Goal: Task Accomplishment & Management: Use online tool/utility

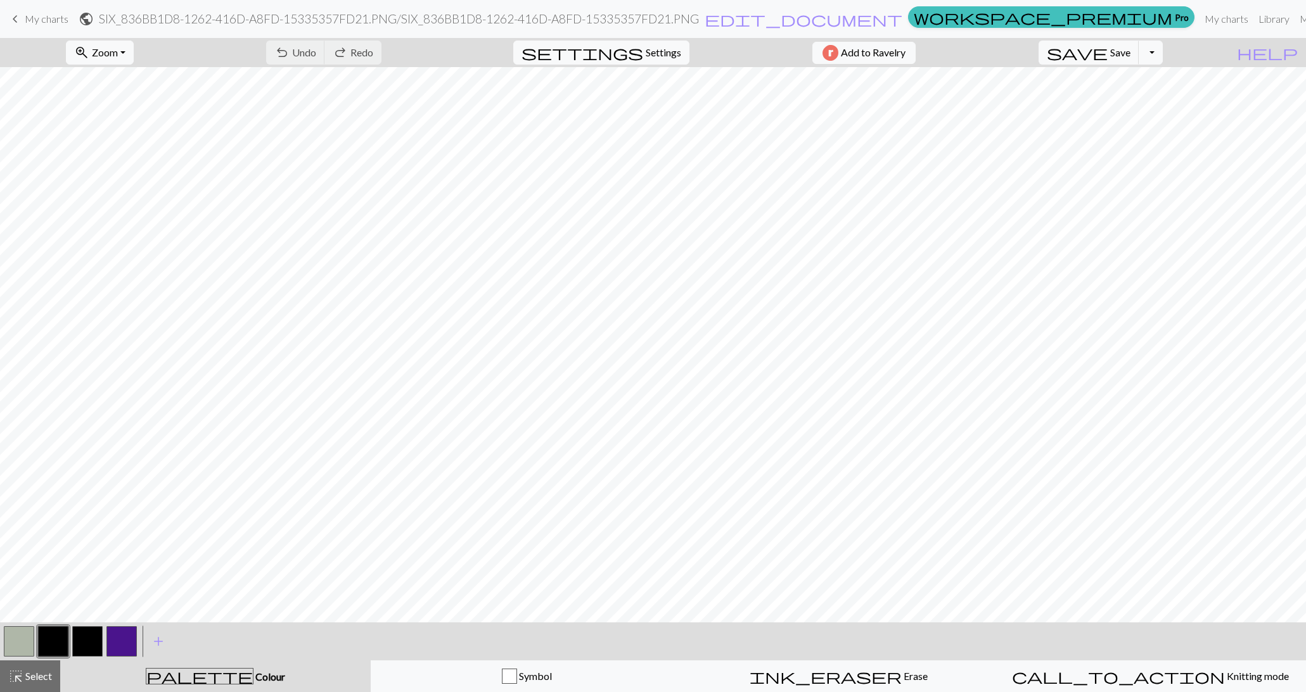
click at [124, 632] on button "button" at bounding box center [121, 641] width 30 height 30
click at [124, 632] on div "Edit colour Name CC3 Use advanced picker workspace_premium Become a Pro user to…" at bounding box center [653, 346] width 1306 height 692
click at [120, 644] on button "button" at bounding box center [121, 641] width 30 height 30
click at [120, 644] on div "Edit colour Name CC3 Use advanced picker workspace_premium Become a Pro user to…" at bounding box center [653, 346] width 1306 height 692
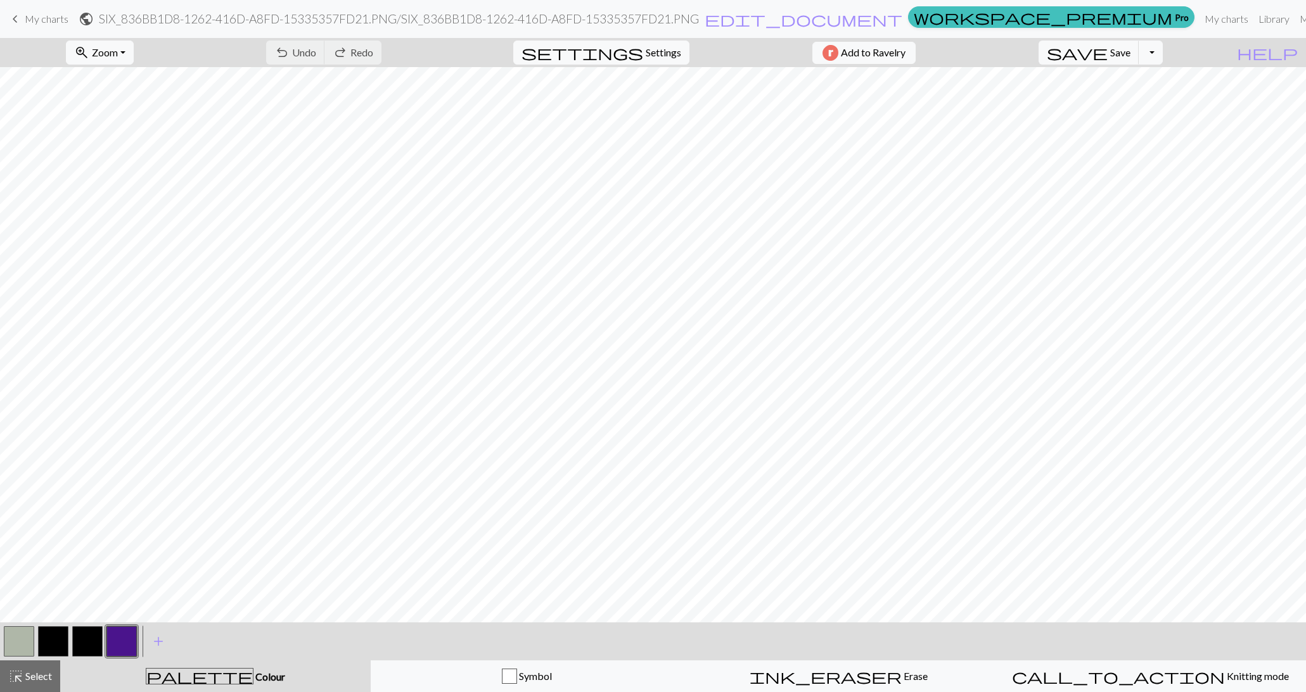
click at [120, 644] on button "button" at bounding box center [121, 641] width 30 height 30
click at [120, 644] on div "Edit colour Name CC3 Use advanced picker workspace_premium Become a Pro user to…" at bounding box center [653, 346] width 1306 height 692
click at [120, 644] on button "button" at bounding box center [121, 641] width 30 height 30
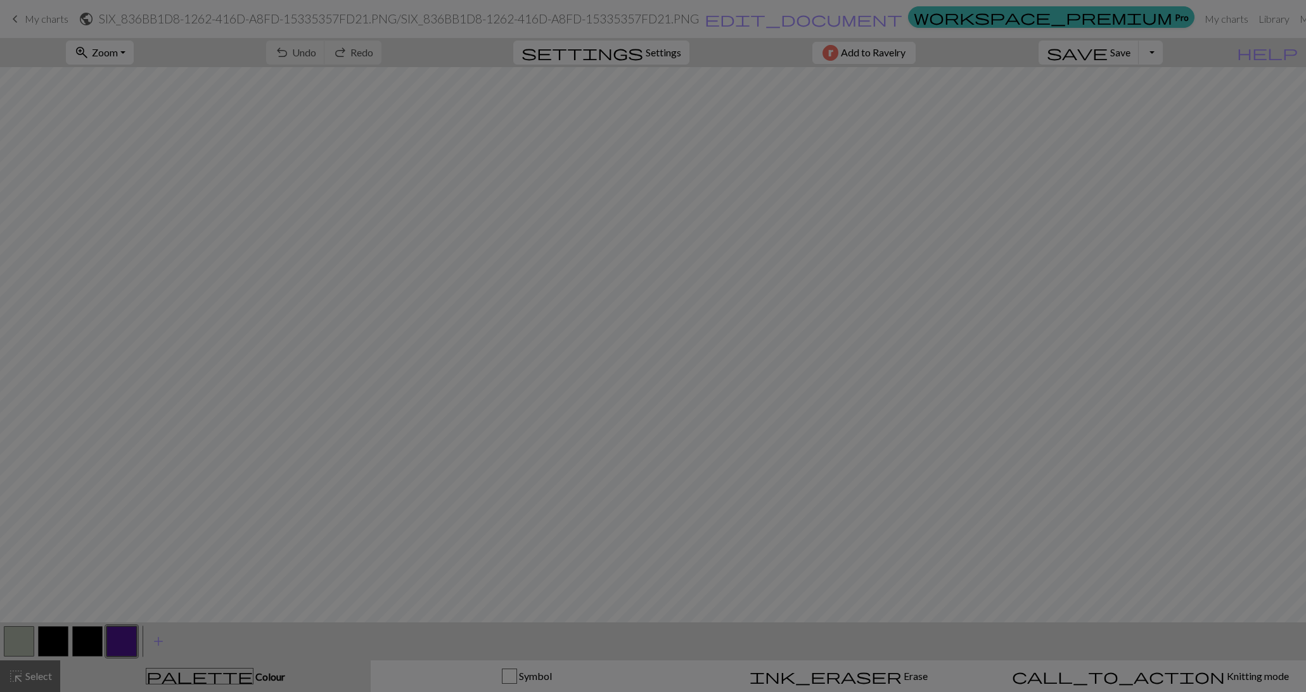
click at [120, 644] on div "Edit colour Name CC3 Use advanced picker workspace_premium Become a Pro user to…" at bounding box center [653, 346] width 1306 height 692
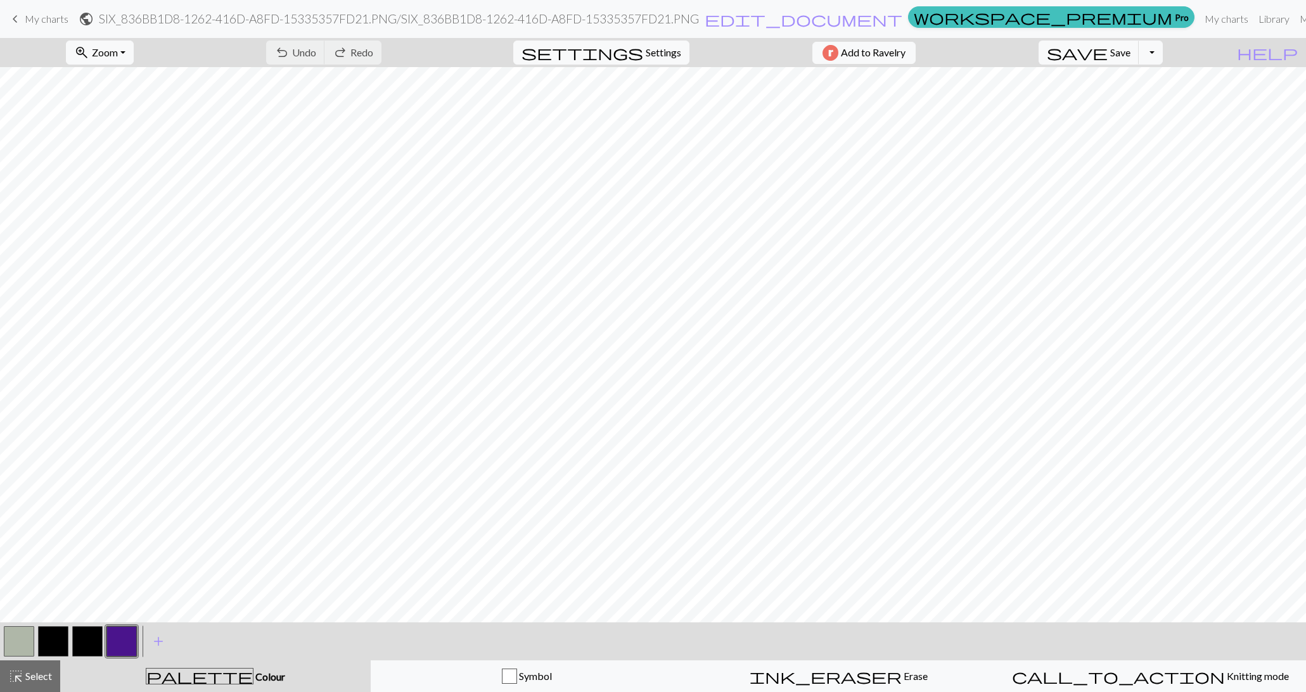
click at [120, 644] on button "button" at bounding box center [121, 641] width 30 height 30
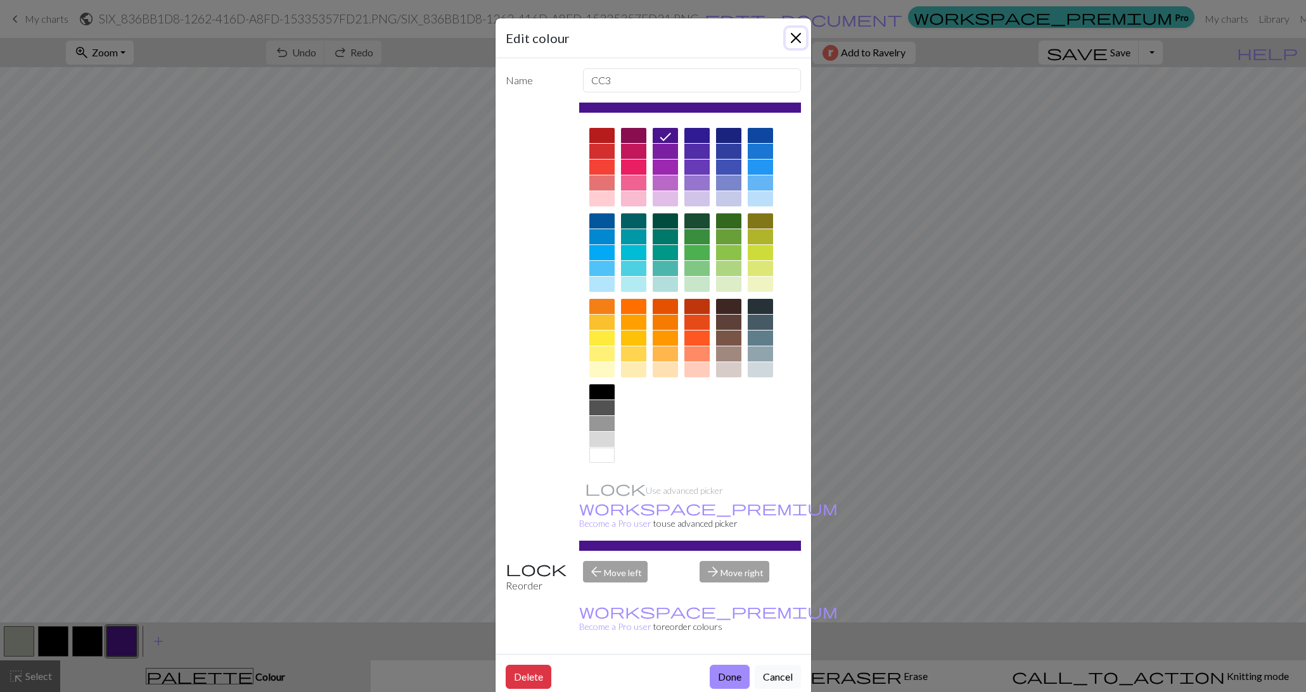
click at [792, 36] on button "Close" at bounding box center [795, 38] width 20 height 20
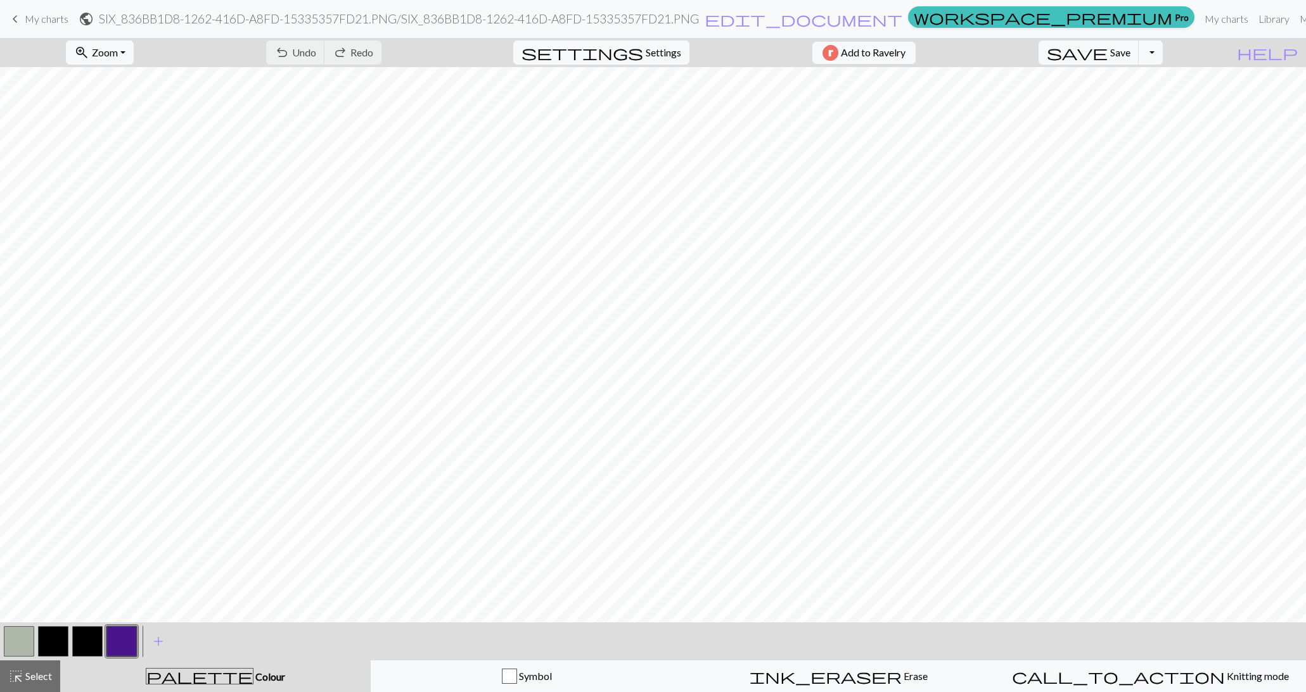
click at [91, 632] on button "button" at bounding box center [87, 641] width 30 height 30
click at [87, 650] on button "button" at bounding box center [87, 641] width 30 height 30
click at [87, 650] on div "Edit colour Name CC2 Use advanced picker workspace_premium Become a Pro user to…" at bounding box center [653, 346] width 1306 height 692
click at [87, 650] on button "button" at bounding box center [87, 641] width 30 height 30
click at [87, 650] on div "Edit colour Name CC2 Use advanced picker workspace_premium Become a Pro user to…" at bounding box center [653, 346] width 1306 height 692
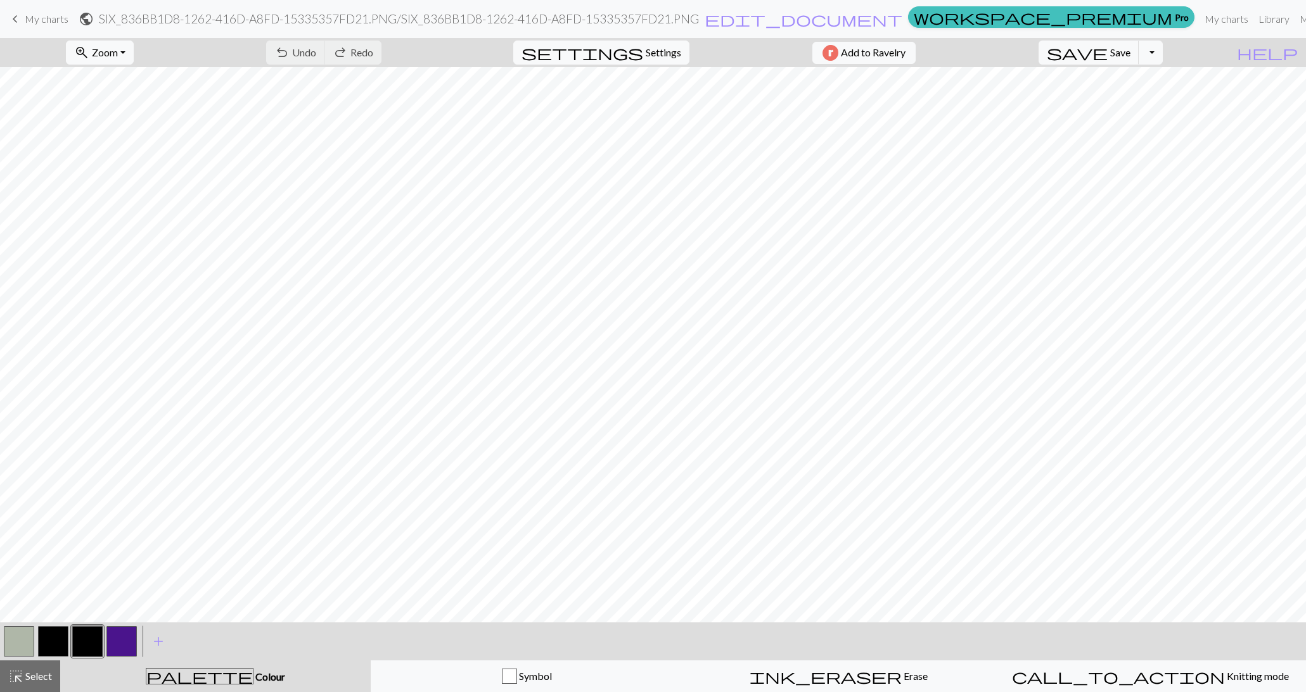
click at [87, 650] on button "button" at bounding box center [87, 641] width 30 height 30
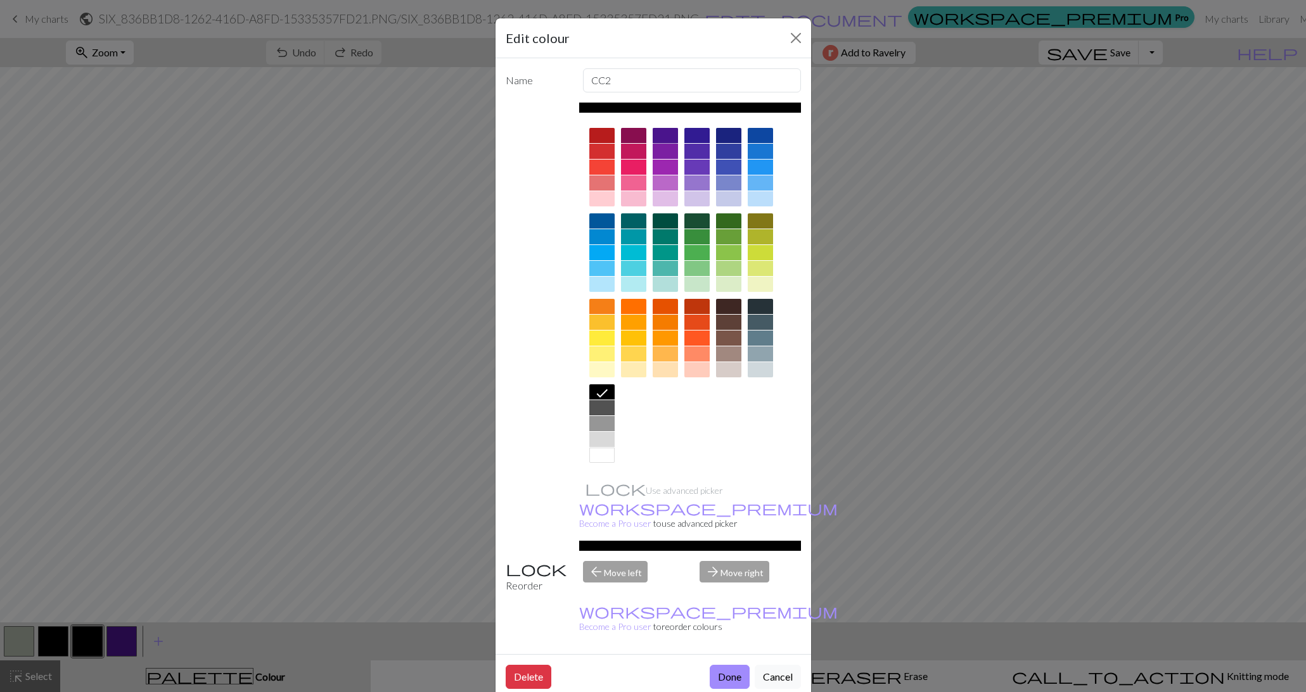
click at [664, 134] on div at bounding box center [664, 135] width 25 height 15
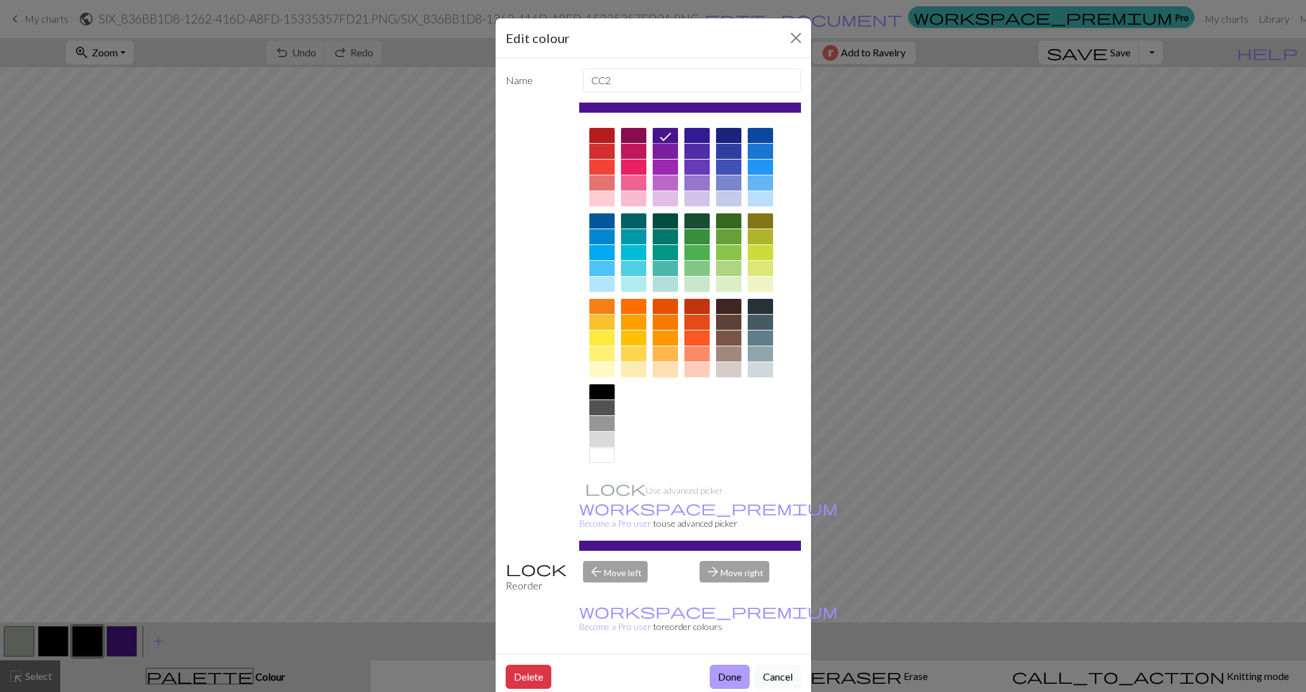
click at [728, 665] on button "Done" at bounding box center [729, 677] width 40 height 24
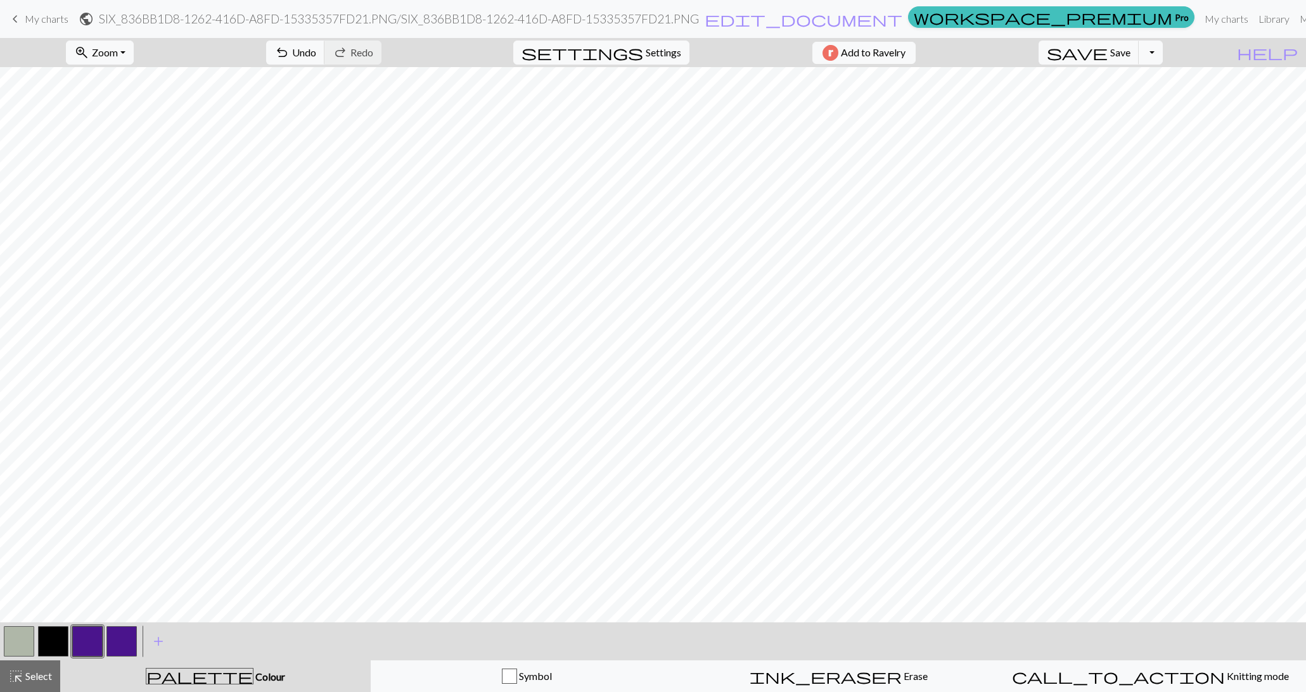
click at [58, 643] on button "button" at bounding box center [53, 641] width 30 height 30
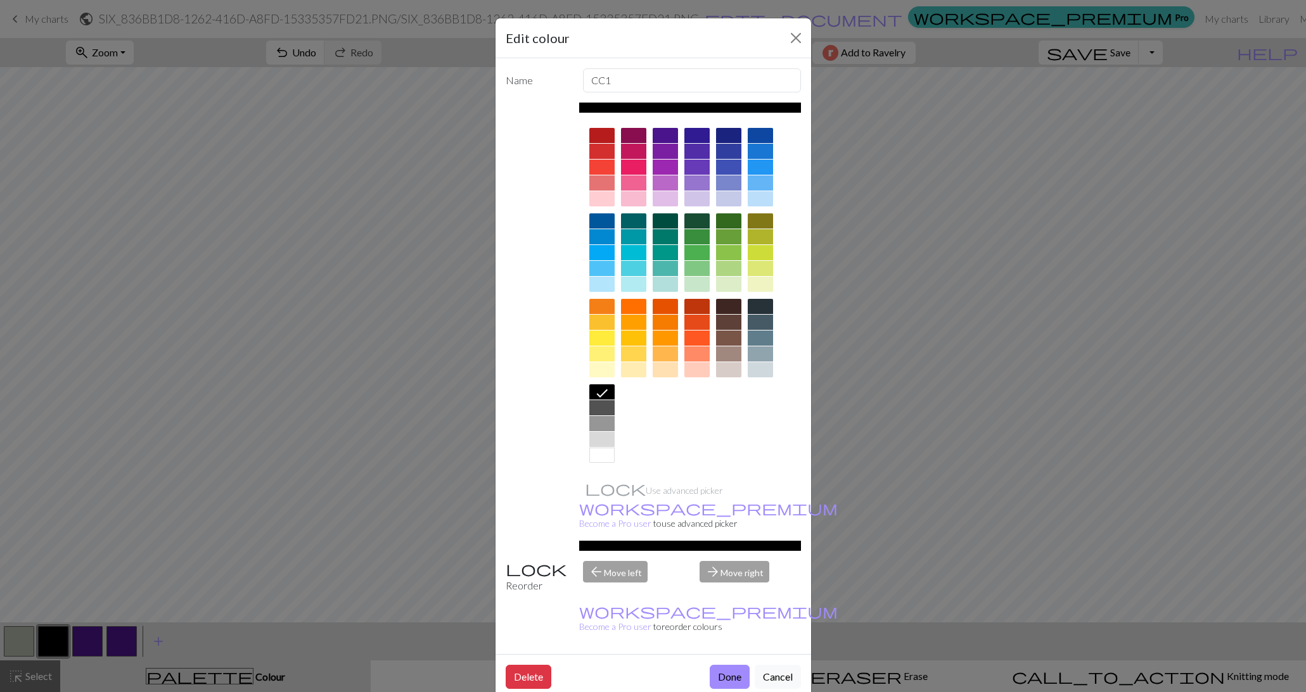
click at [664, 138] on div at bounding box center [664, 135] width 25 height 15
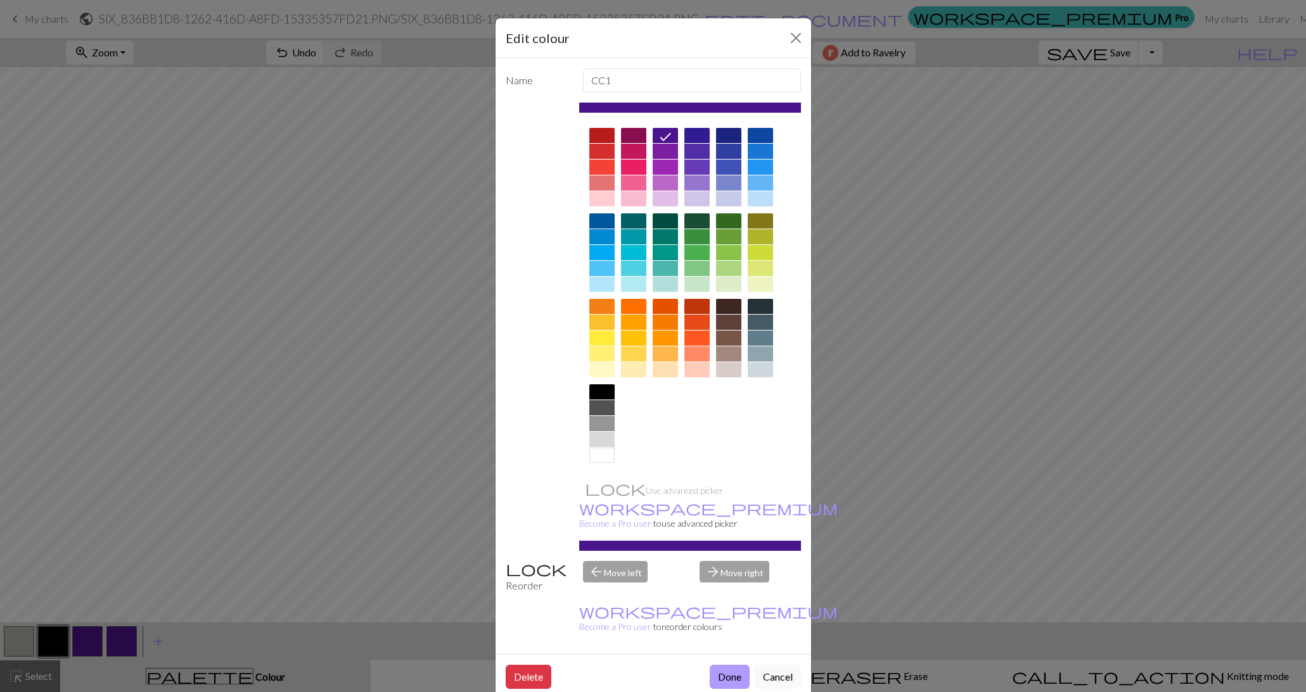
click at [732, 665] on button "Done" at bounding box center [729, 677] width 40 height 24
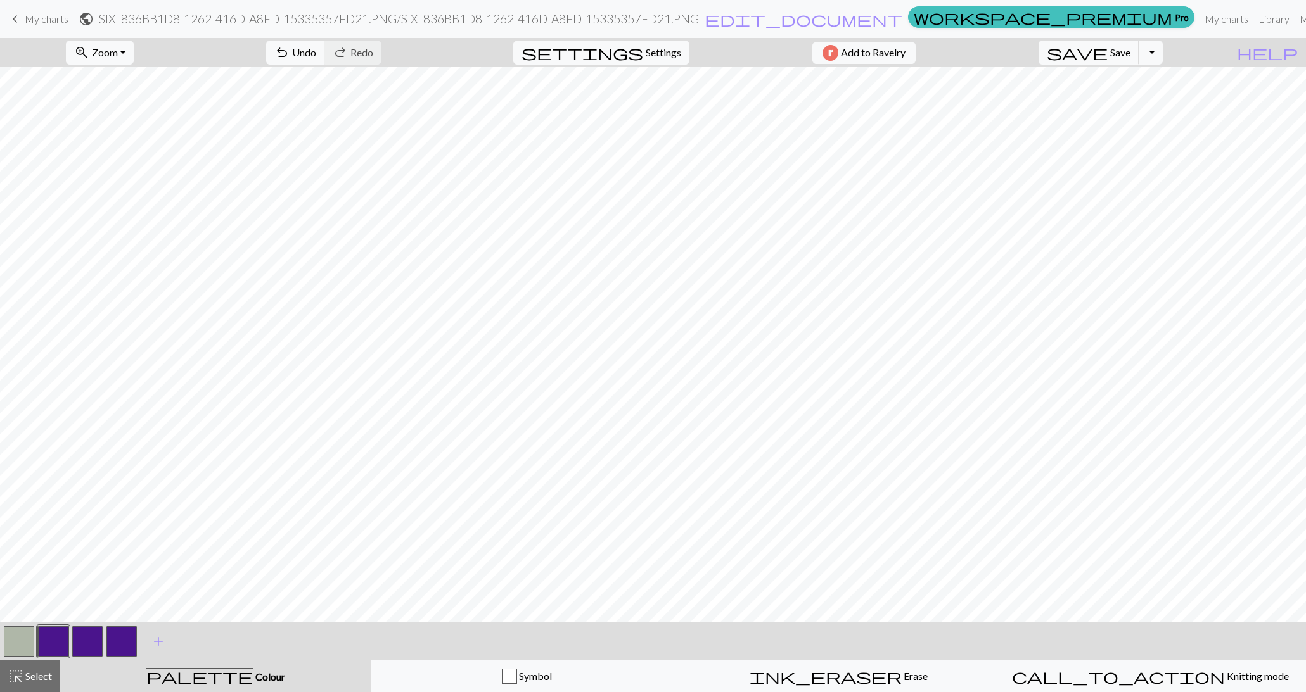
click at [125, 645] on button "button" at bounding box center [121, 641] width 30 height 30
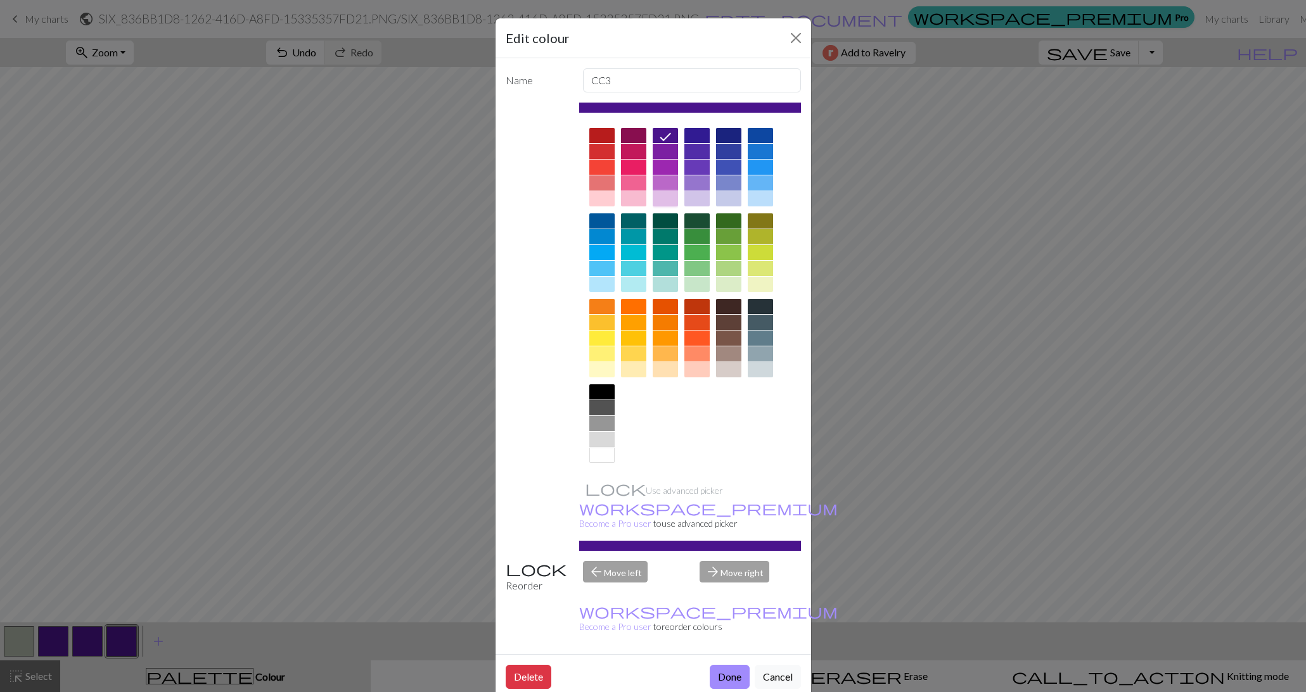
click at [668, 196] on div at bounding box center [664, 198] width 25 height 15
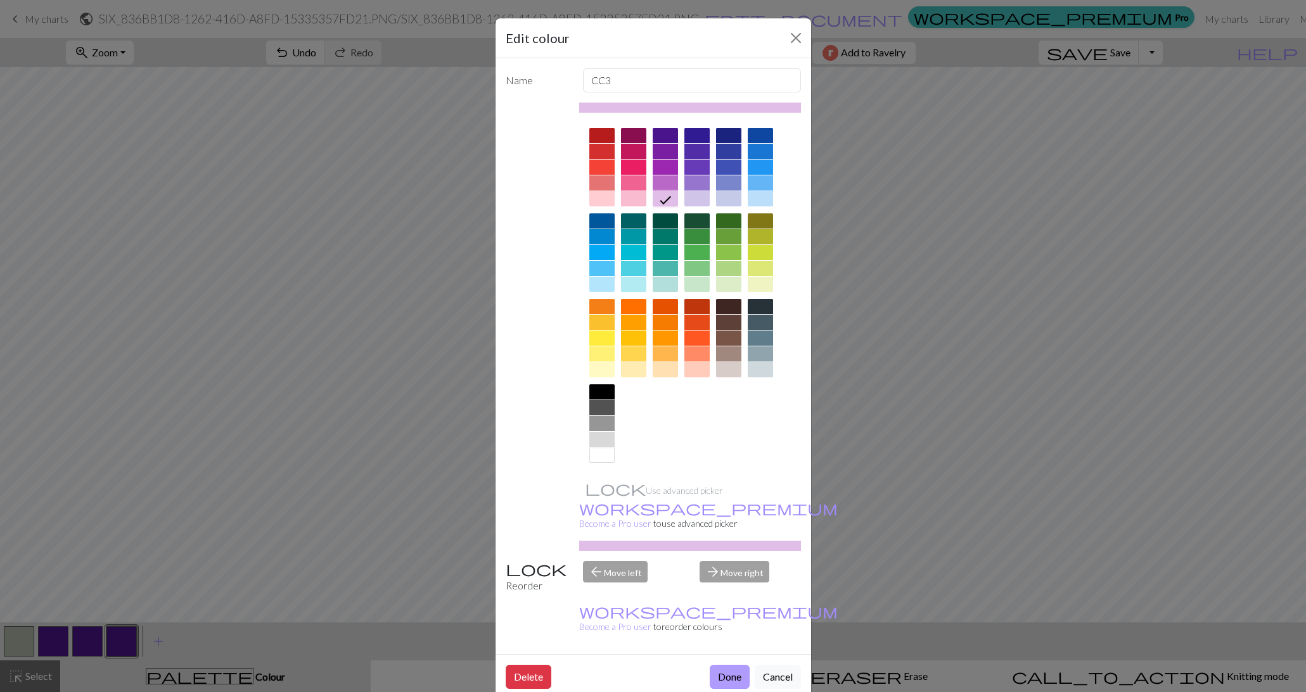
click at [727, 665] on button "Done" at bounding box center [729, 677] width 40 height 24
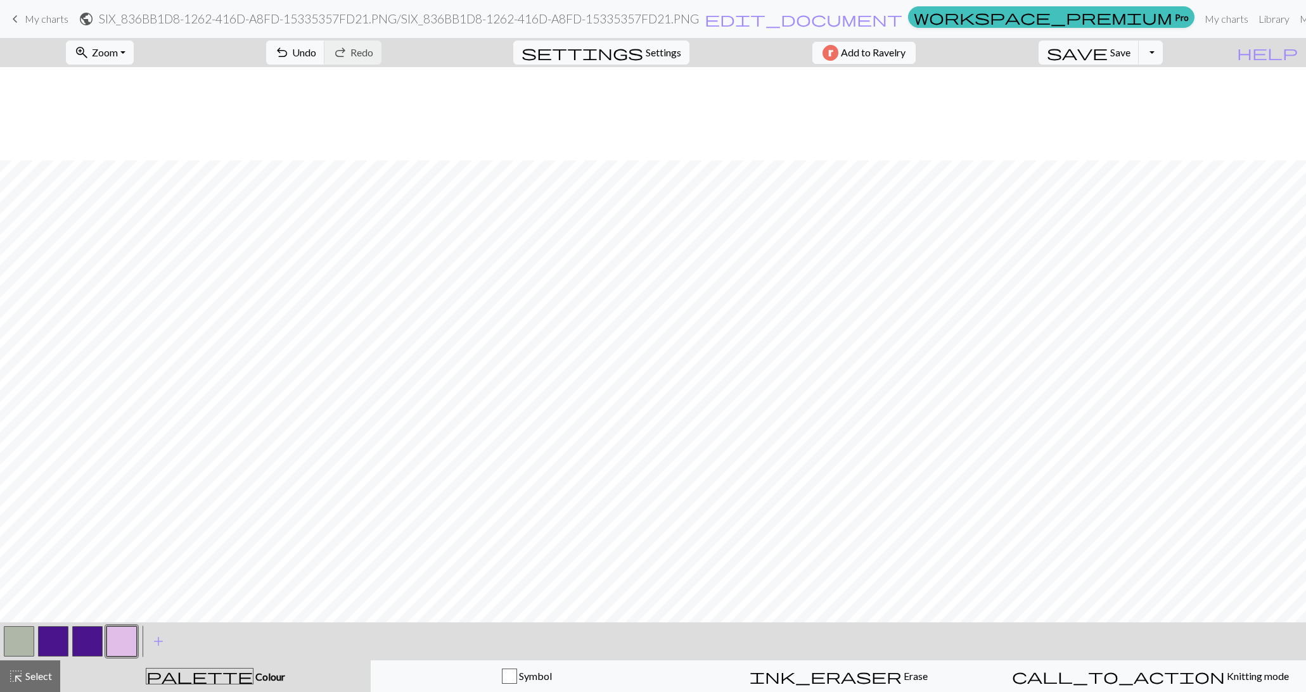
scroll to position [194, 0]
click at [16, 644] on button "button" at bounding box center [19, 641] width 30 height 30
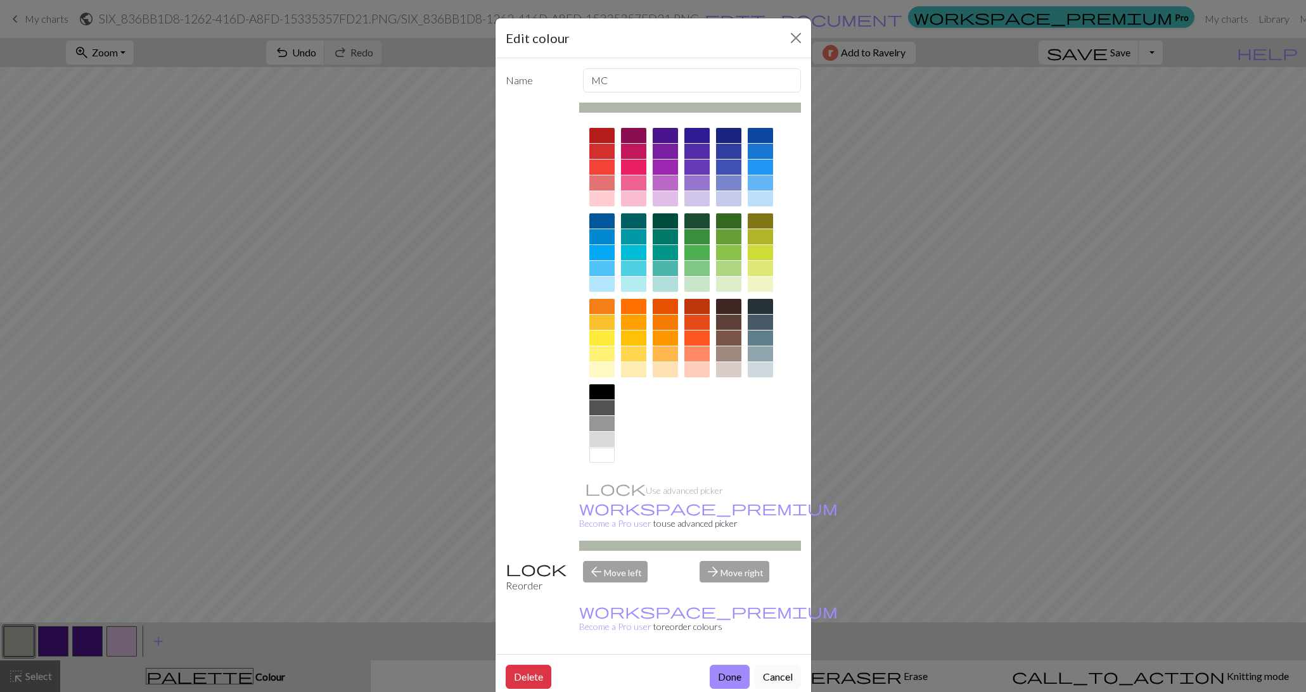
click at [599, 440] on div at bounding box center [601, 439] width 25 height 15
click at [735, 665] on button "Done" at bounding box center [729, 677] width 40 height 24
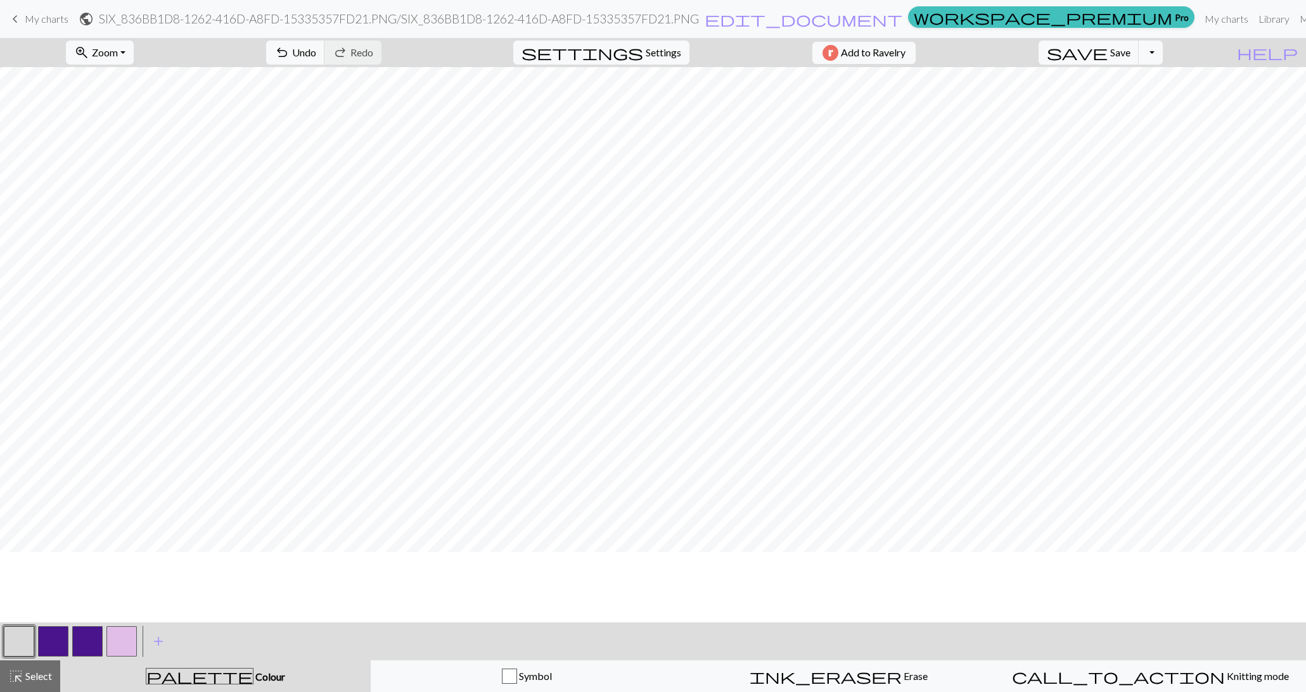
scroll to position [30, 0]
click at [84, 638] on button "button" at bounding box center [87, 641] width 30 height 30
click at [62, 637] on button "button" at bounding box center [53, 641] width 30 height 30
click at [93, 642] on button "button" at bounding box center [87, 641] width 30 height 30
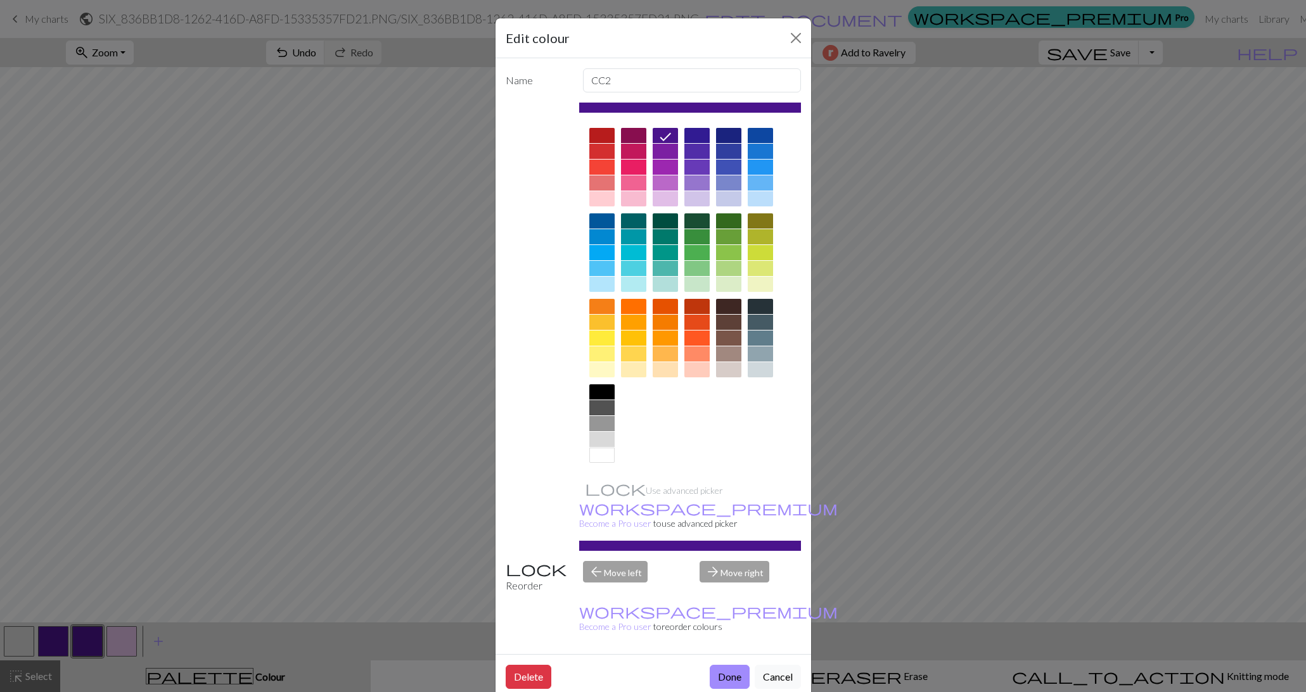
click at [609, 390] on div at bounding box center [601, 392] width 25 height 15
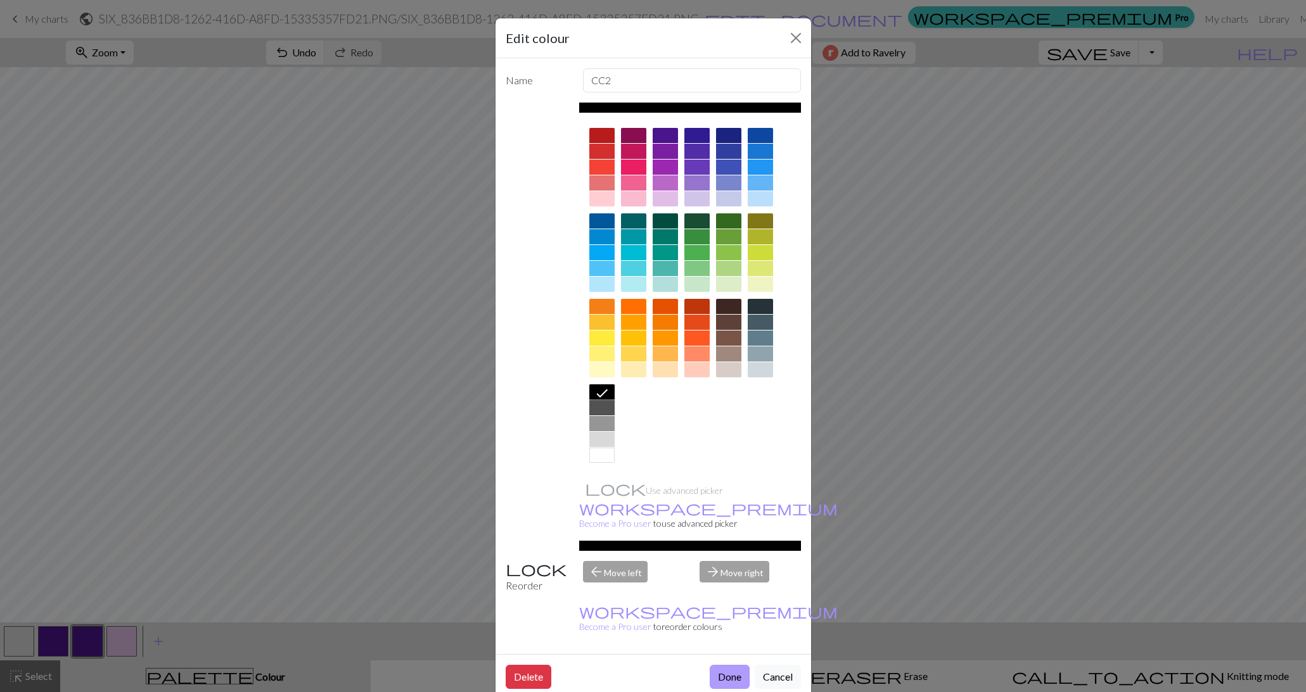
click at [717, 665] on button "Done" at bounding box center [729, 677] width 40 height 24
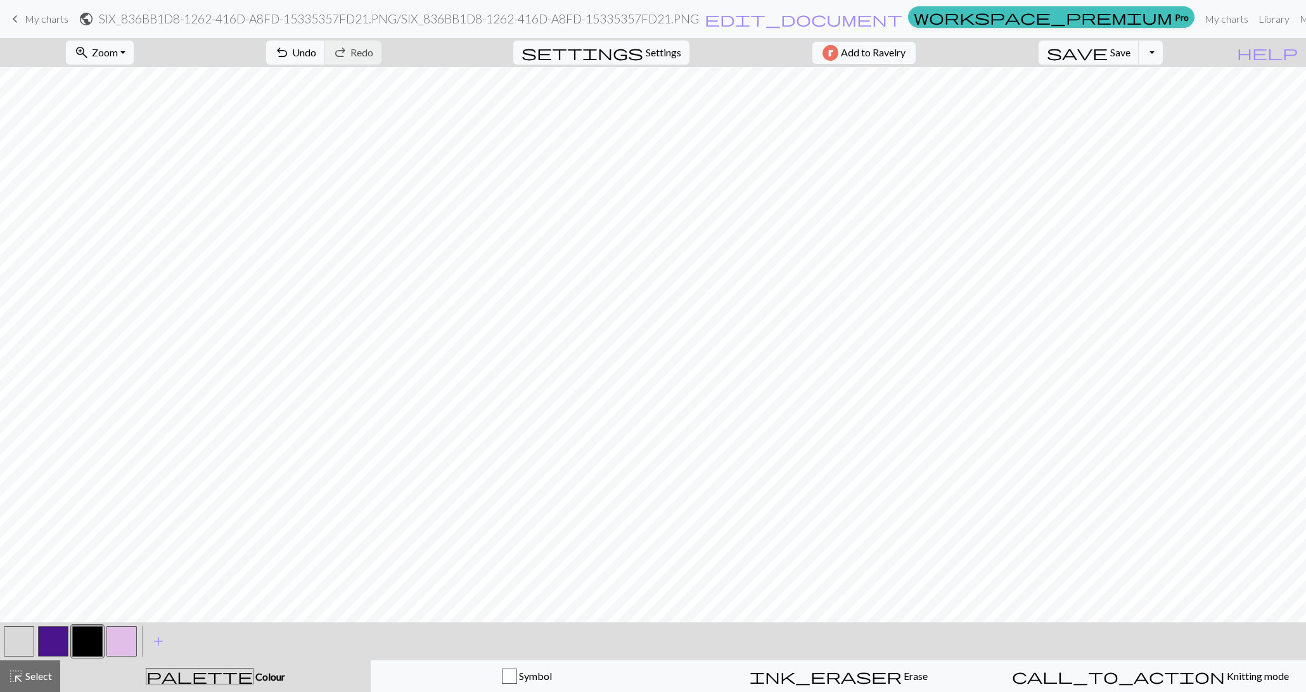
click at [61, 633] on button "button" at bounding box center [53, 641] width 30 height 30
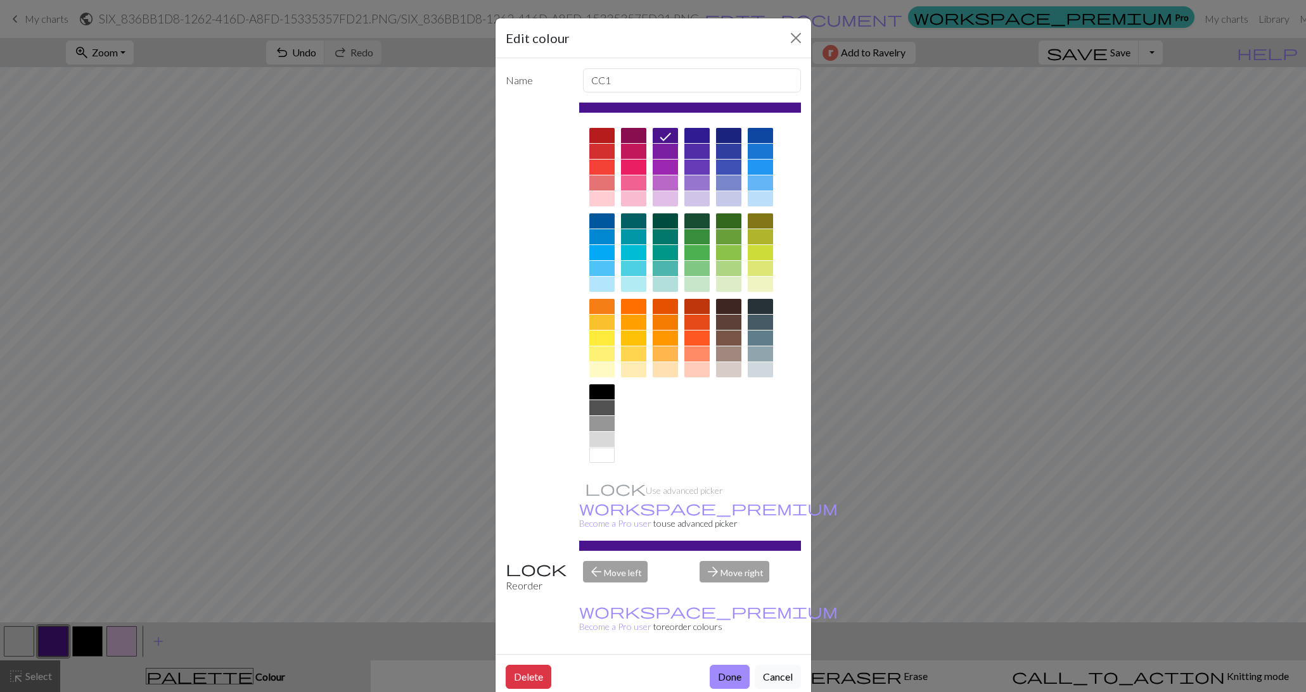
click at [612, 396] on div at bounding box center [601, 392] width 25 height 15
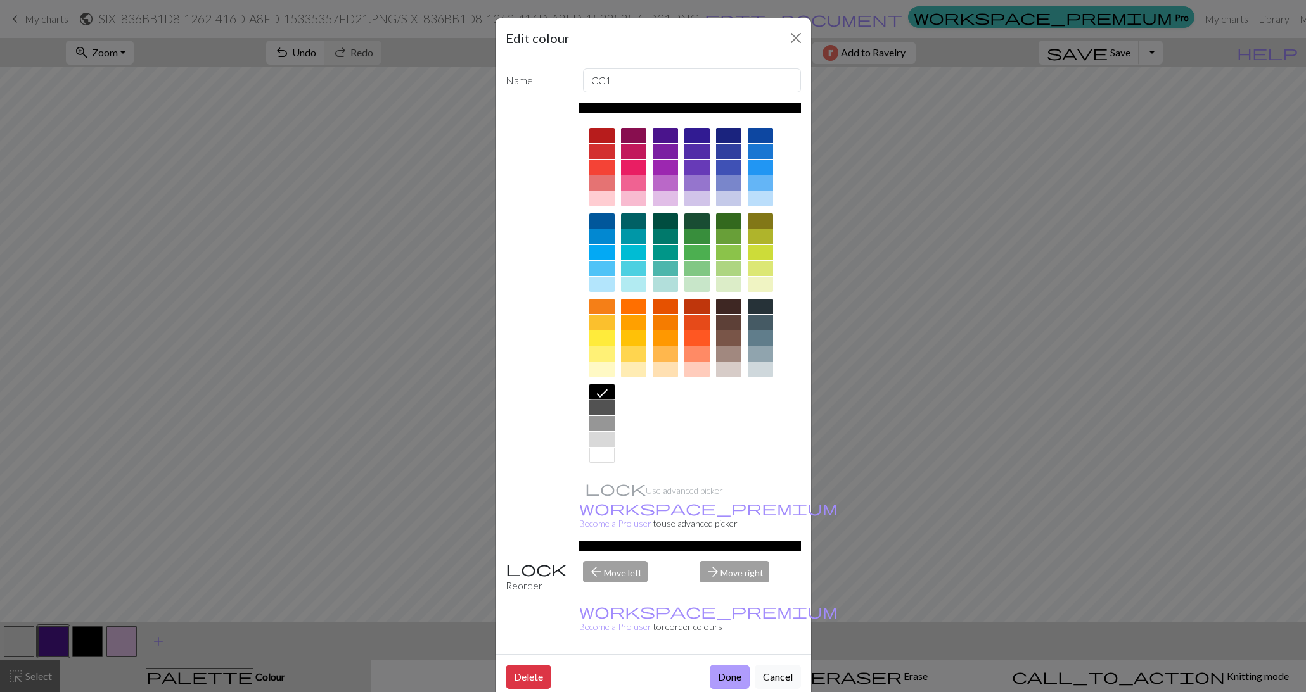
click at [734, 665] on button "Done" at bounding box center [729, 677] width 40 height 24
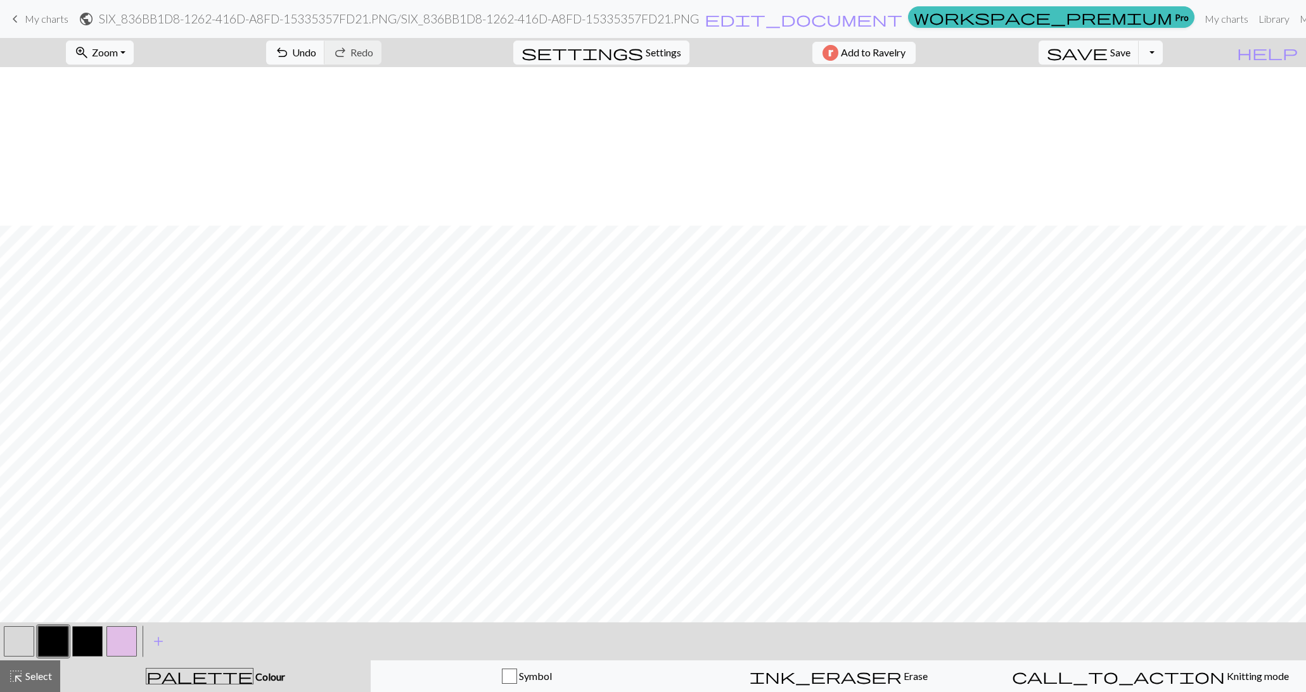
scroll to position [158, 0]
click at [121, 642] on button "button" at bounding box center [121, 641] width 30 height 30
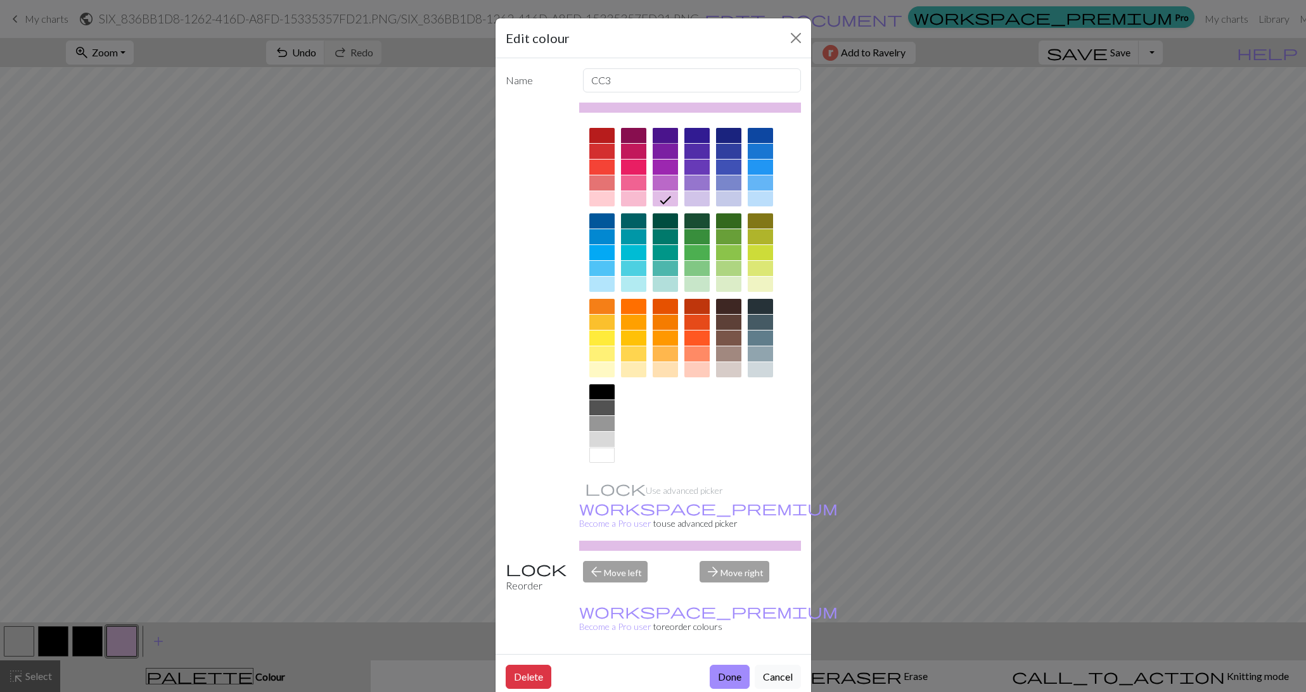
click at [665, 137] on div at bounding box center [664, 135] width 25 height 15
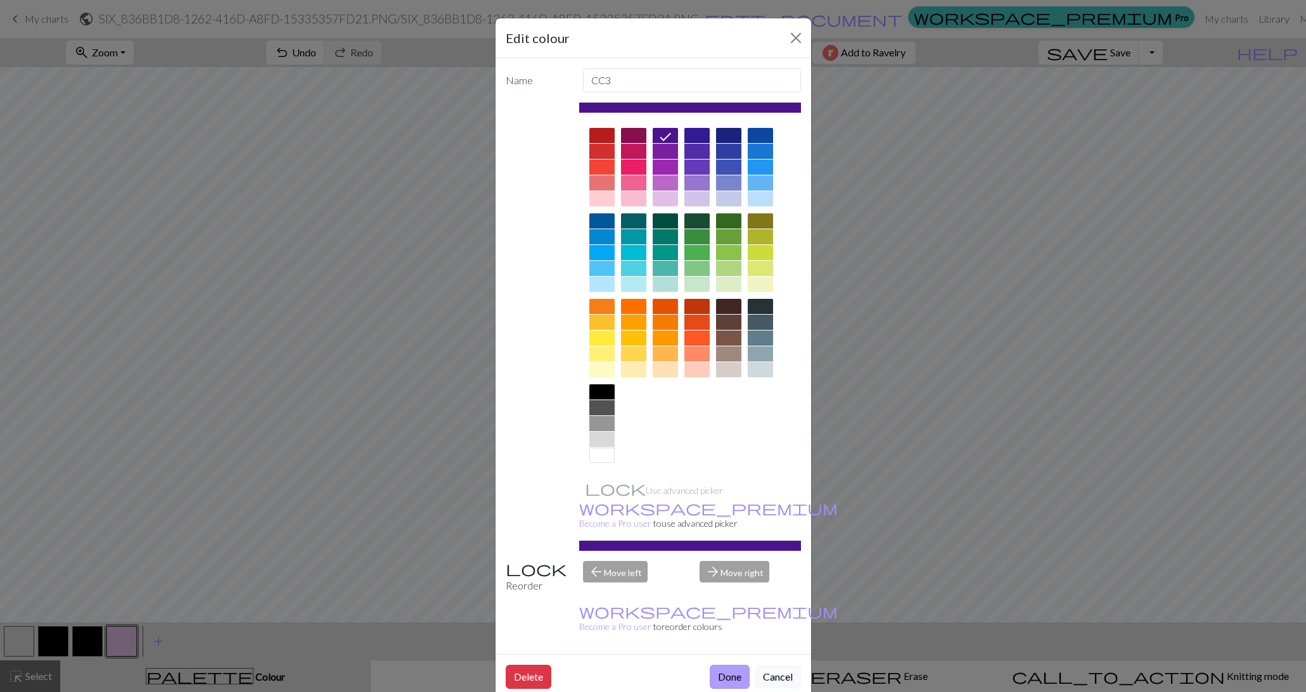
click at [723, 665] on button "Done" at bounding box center [729, 677] width 40 height 24
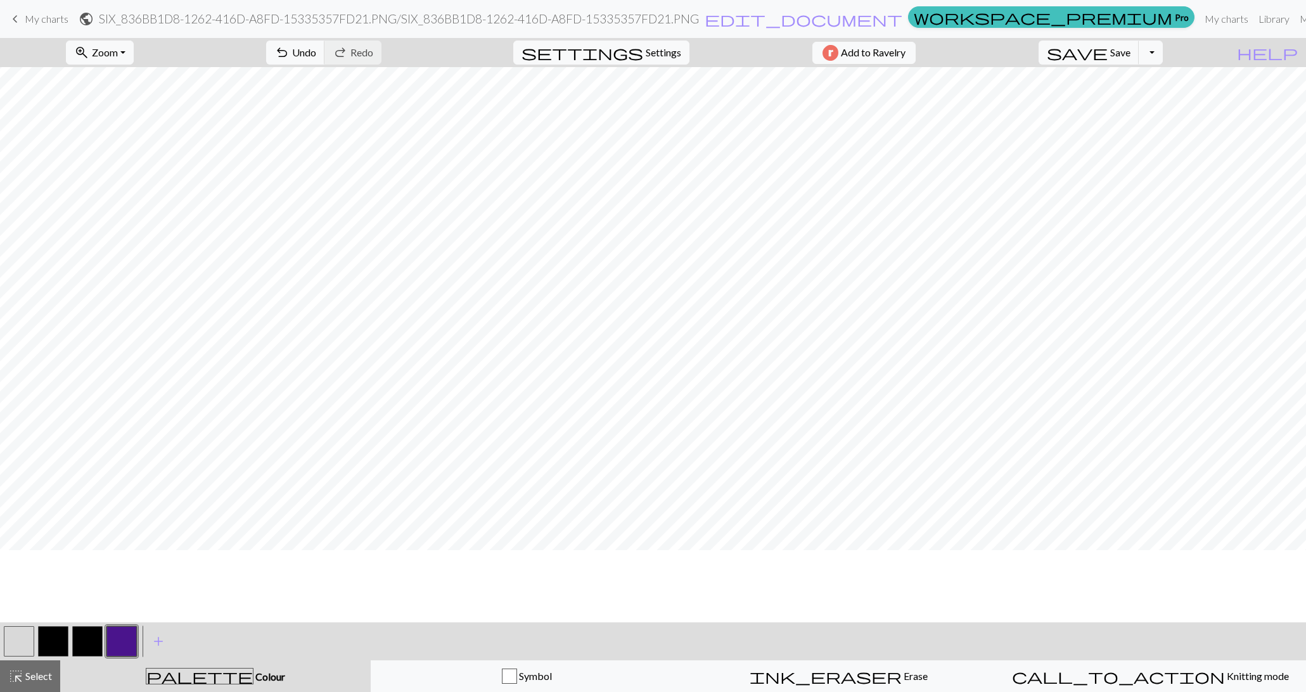
scroll to position [86, 0]
click at [93, 642] on button "button" at bounding box center [87, 641] width 30 height 30
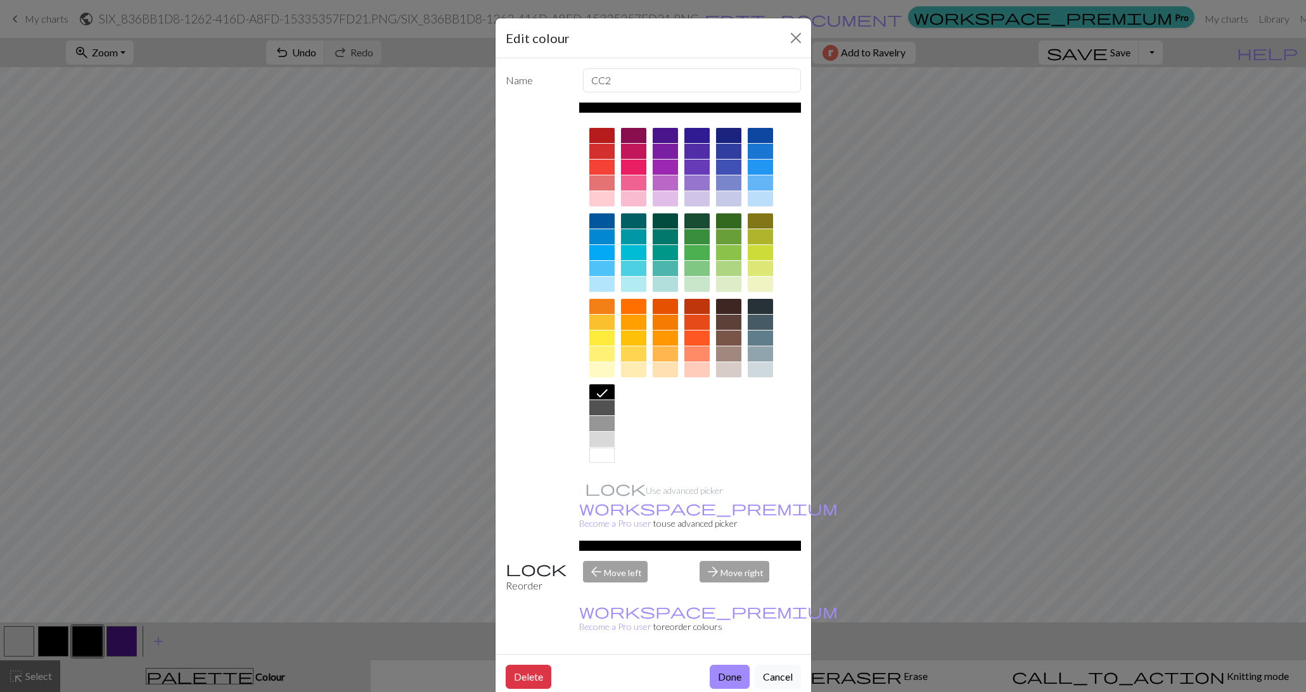
click at [672, 136] on div at bounding box center [664, 135] width 25 height 15
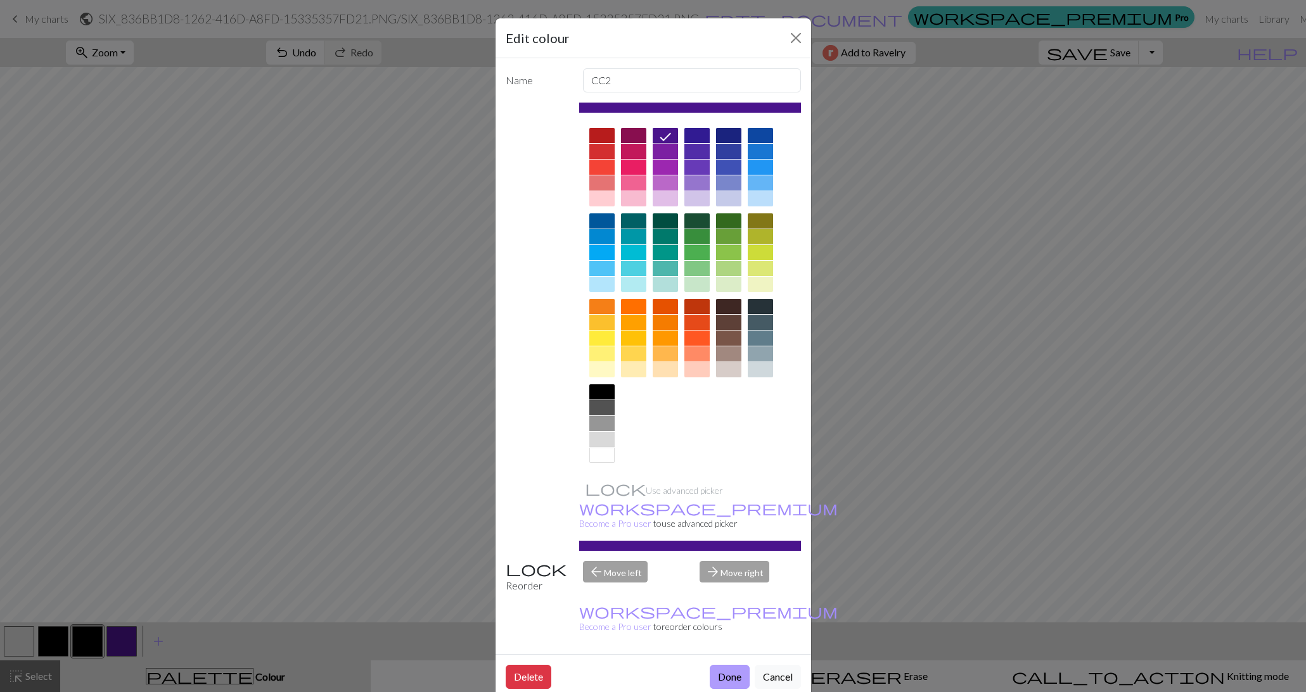
click at [734, 665] on button "Done" at bounding box center [729, 677] width 40 height 24
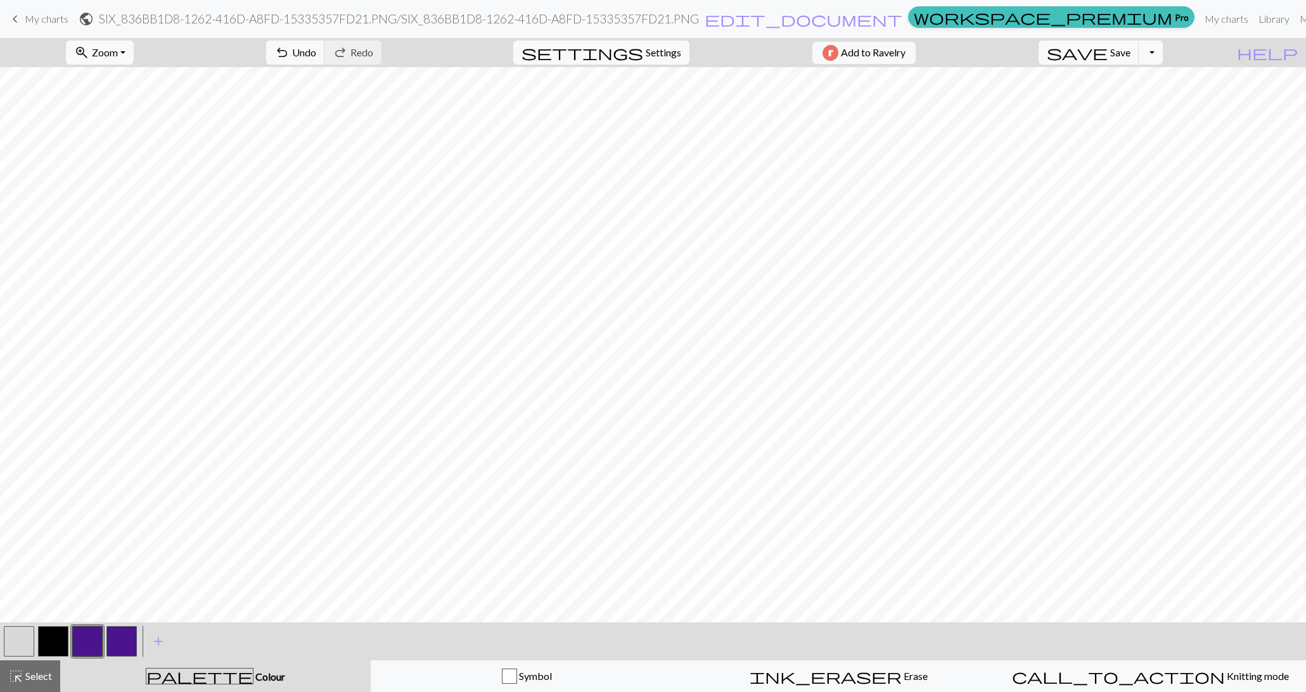
click at [46, 639] on button "button" at bounding box center [53, 641] width 30 height 30
click at [63, 634] on button "button" at bounding box center [53, 641] width 30 height 30
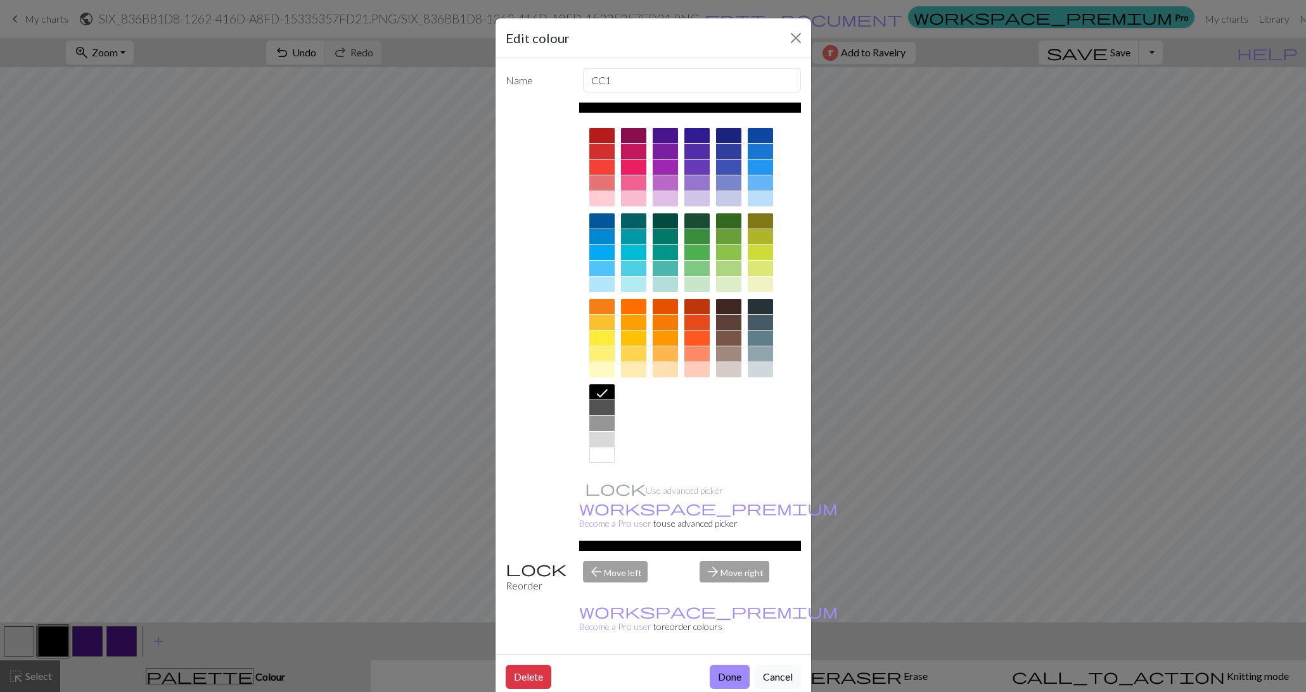
click at [657, 136] on div at bounding box center [664, 135] width 25 height 15
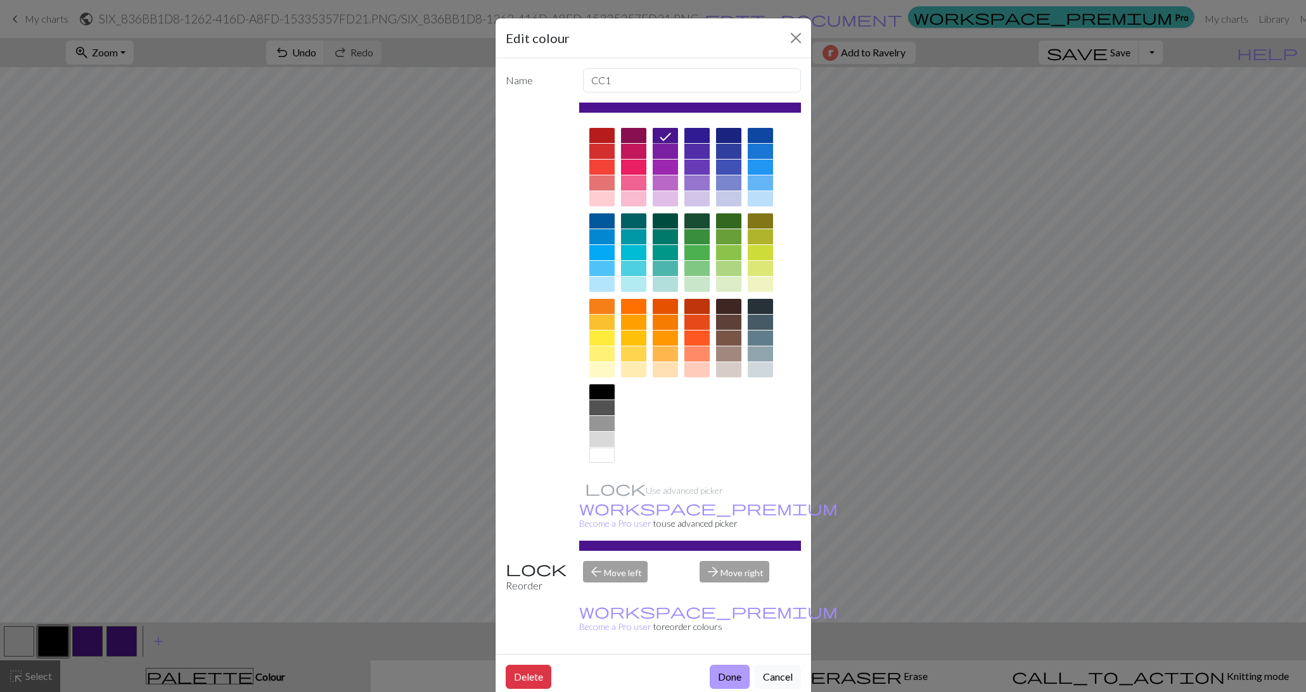
click at [720, 665] on button "Done" at bounding box center [729, 677] width 40 height 24
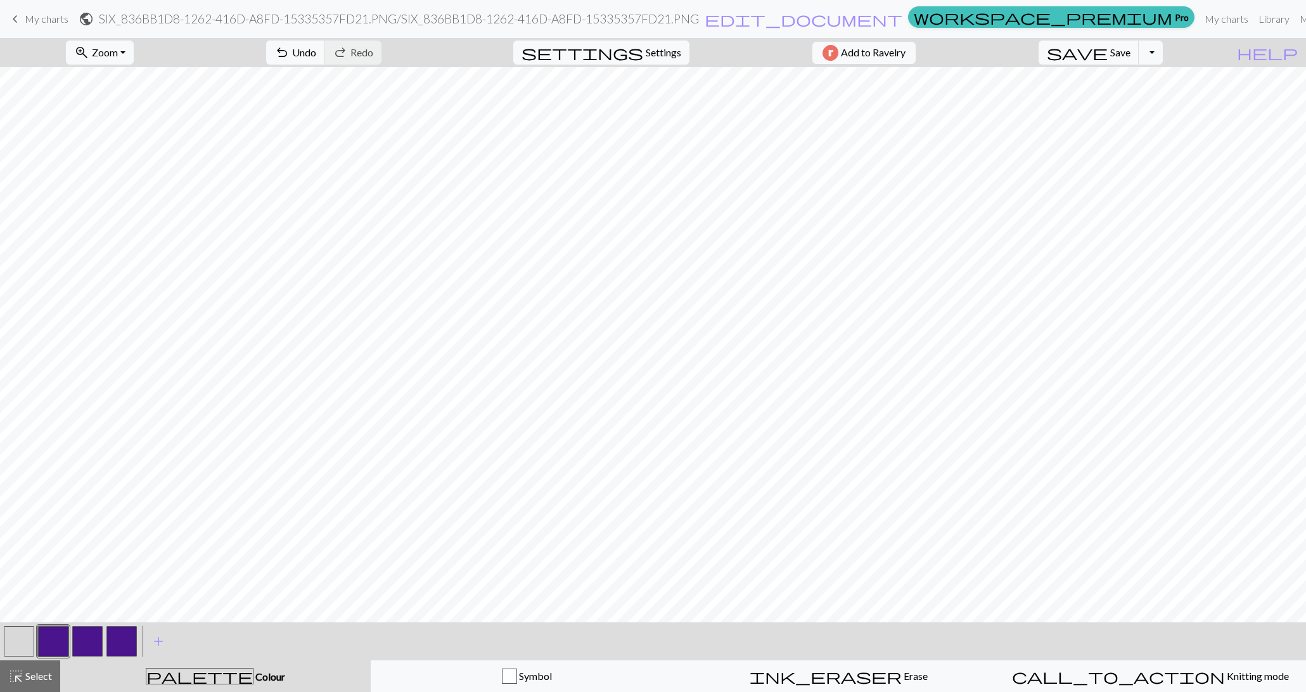
click at [120, 654] on button "button" at bounding box center [121, 641] width 30 height 30
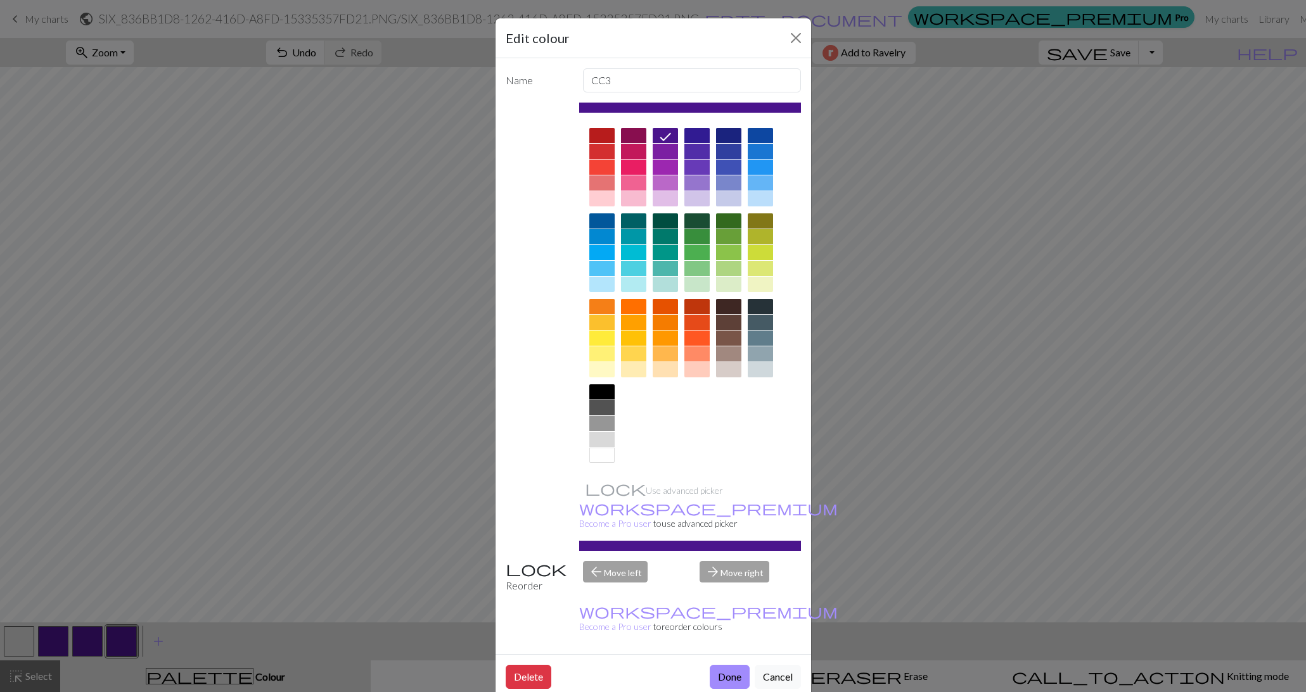
click at [700, 184] on div at bounding box center [696, 182] width 25 height 15
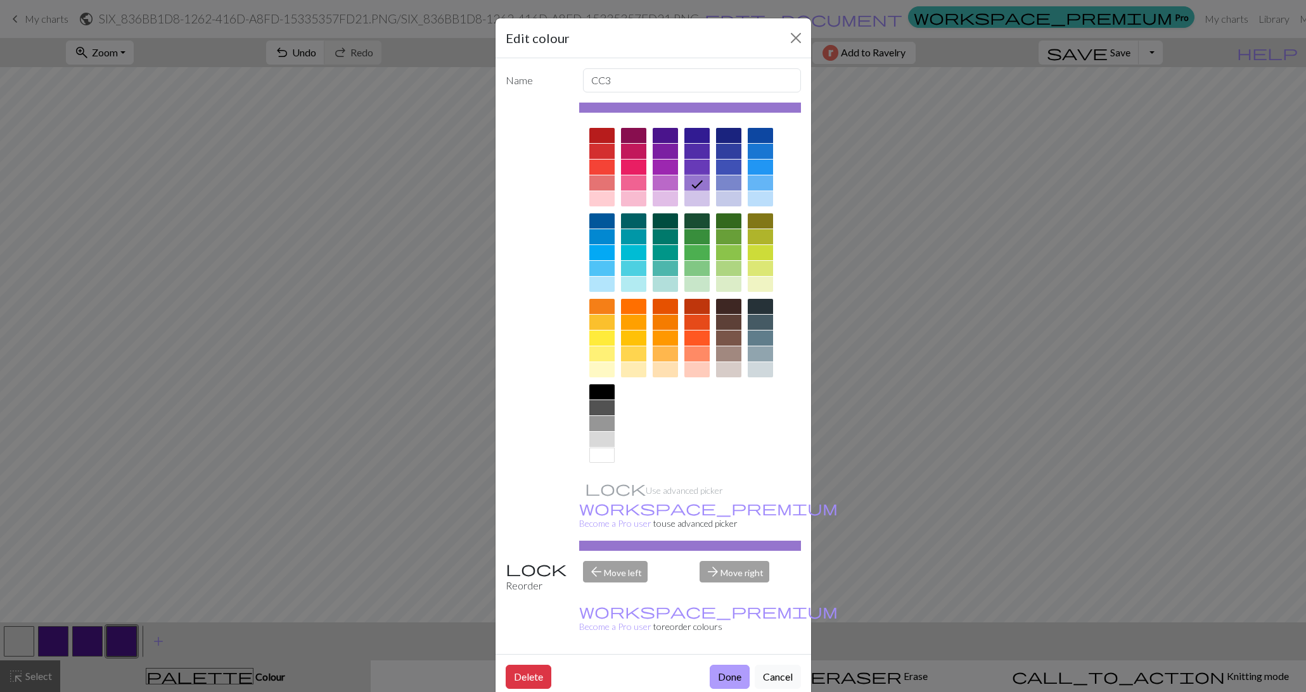
click at [728, 665] on button "Done" at bounding box center [729, 677] width 40 height 24
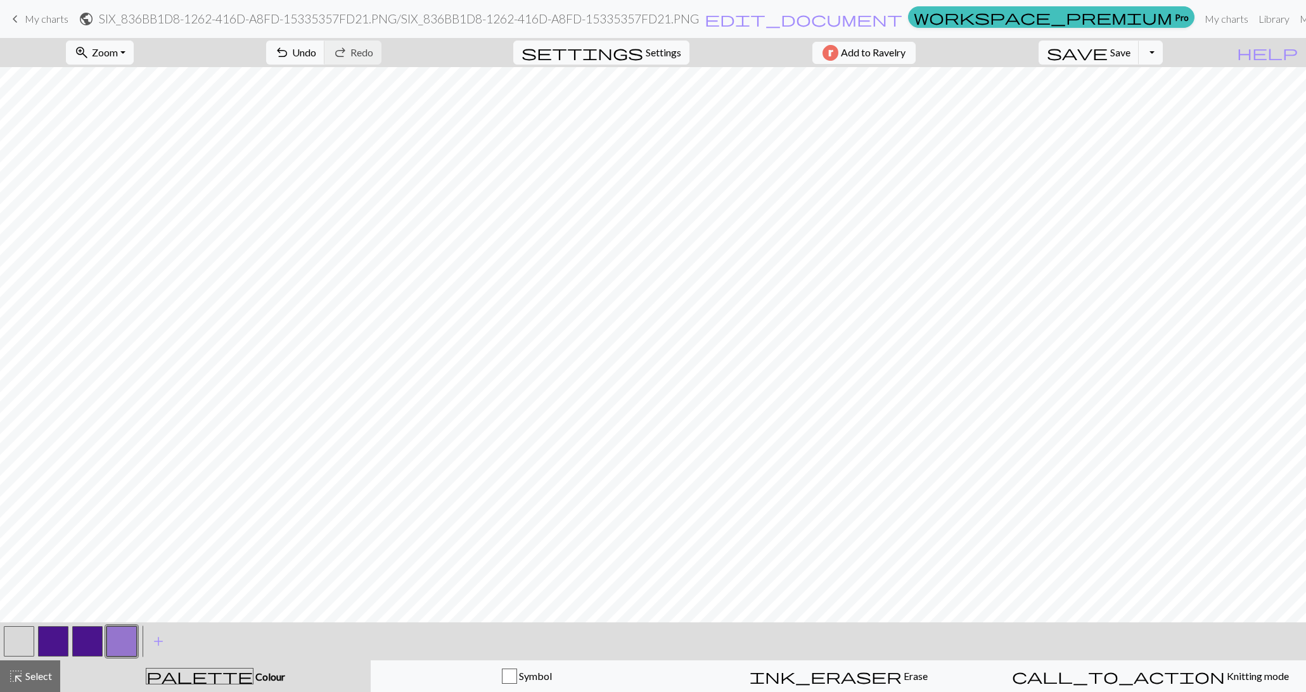
click at [81, 640] on button "button" at bounding box center [87, 641] width 30 height 30
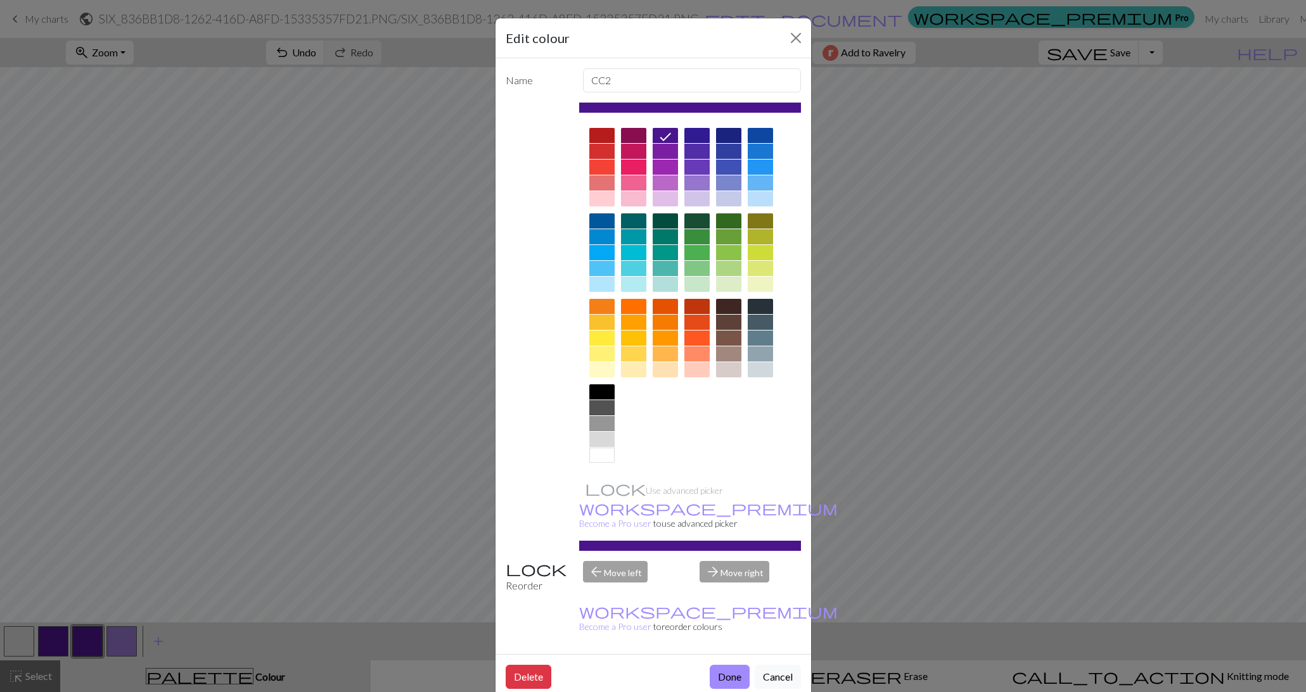
click at [601, 388] on div at bounding box center [601, 392] width 25 height 15
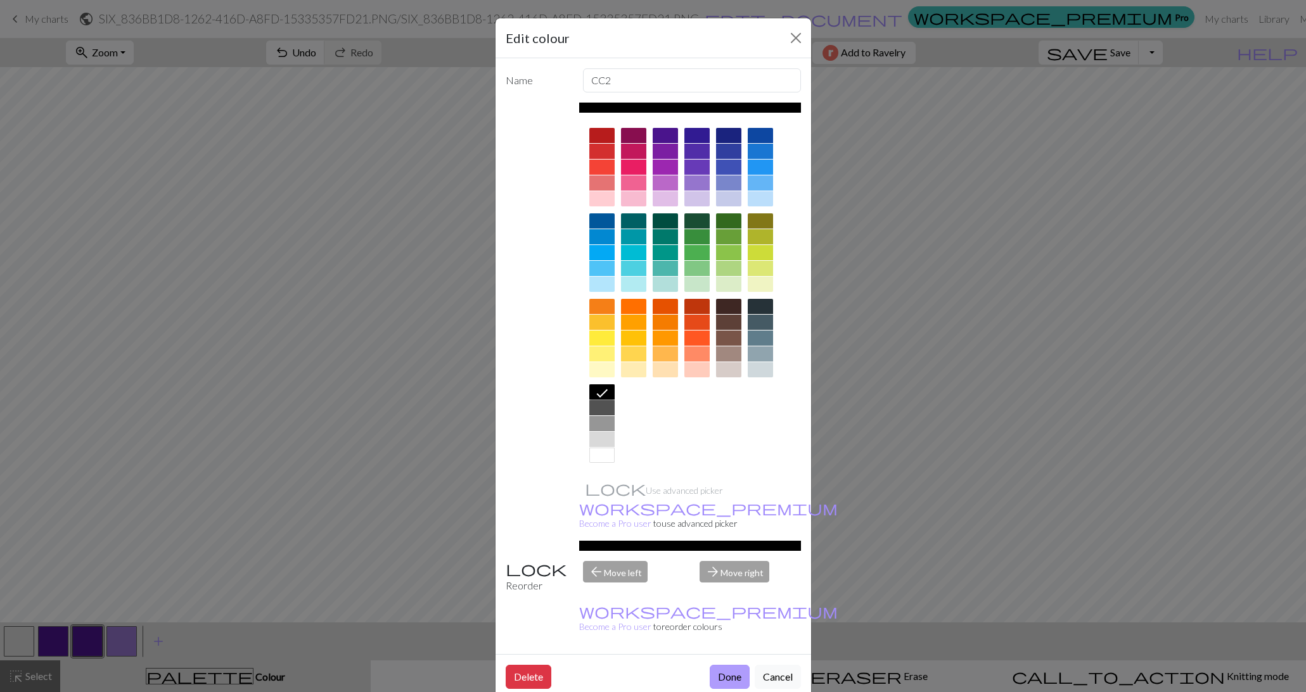
click at [725, 665] on button "Done" at bounding box center [729, 677] width 40 height 24
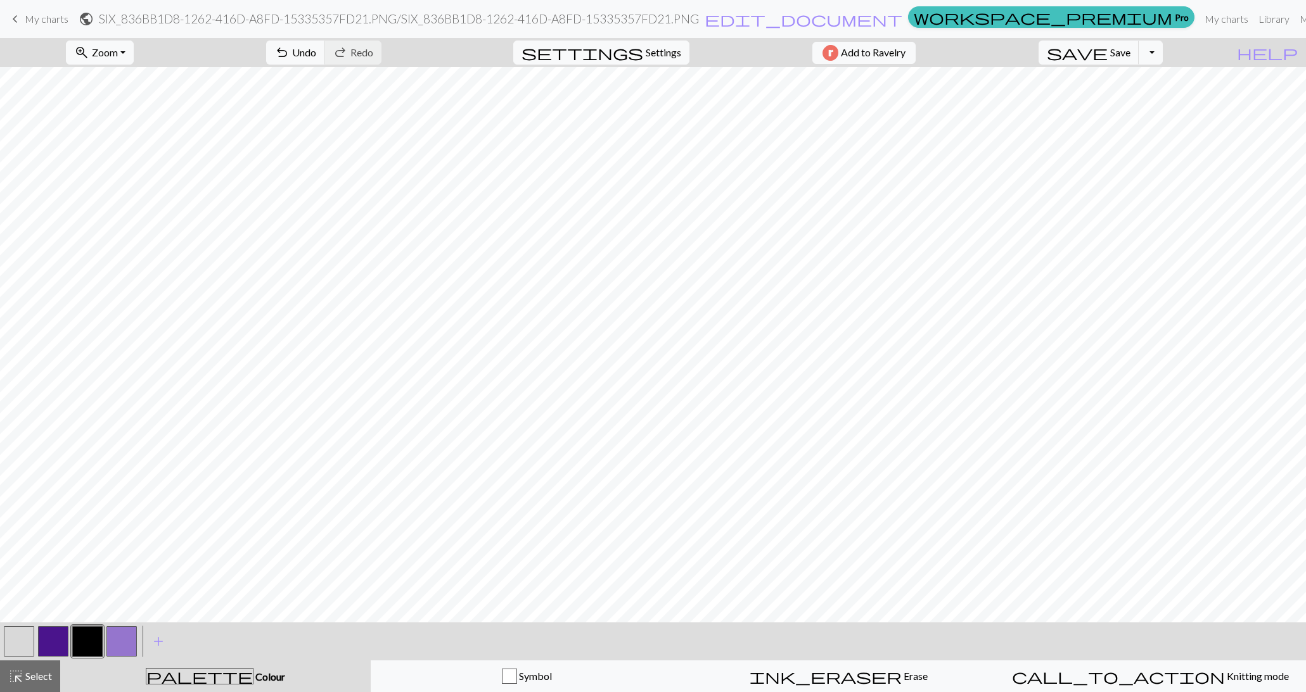
click at [58, 640] on button "button" at bounding box center [53, 641] width 30 height 30
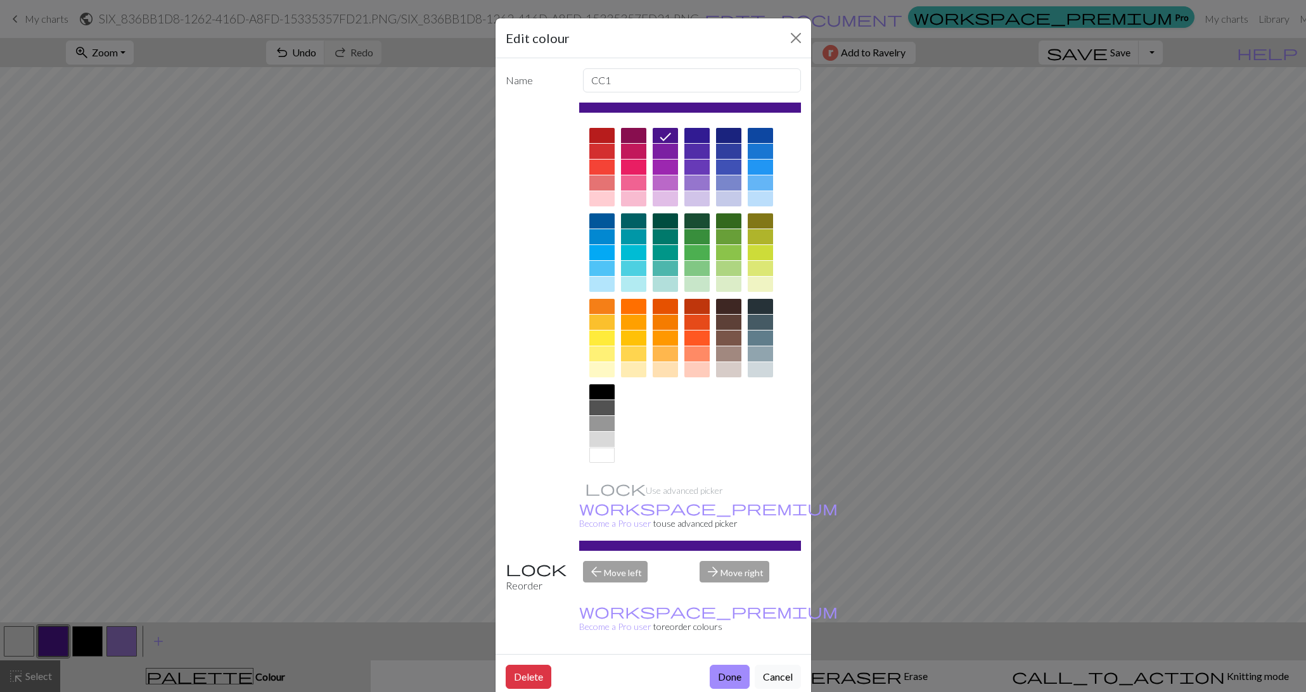
click at [594, 390] on div at bounding box center [601, 392] width 25 height 15
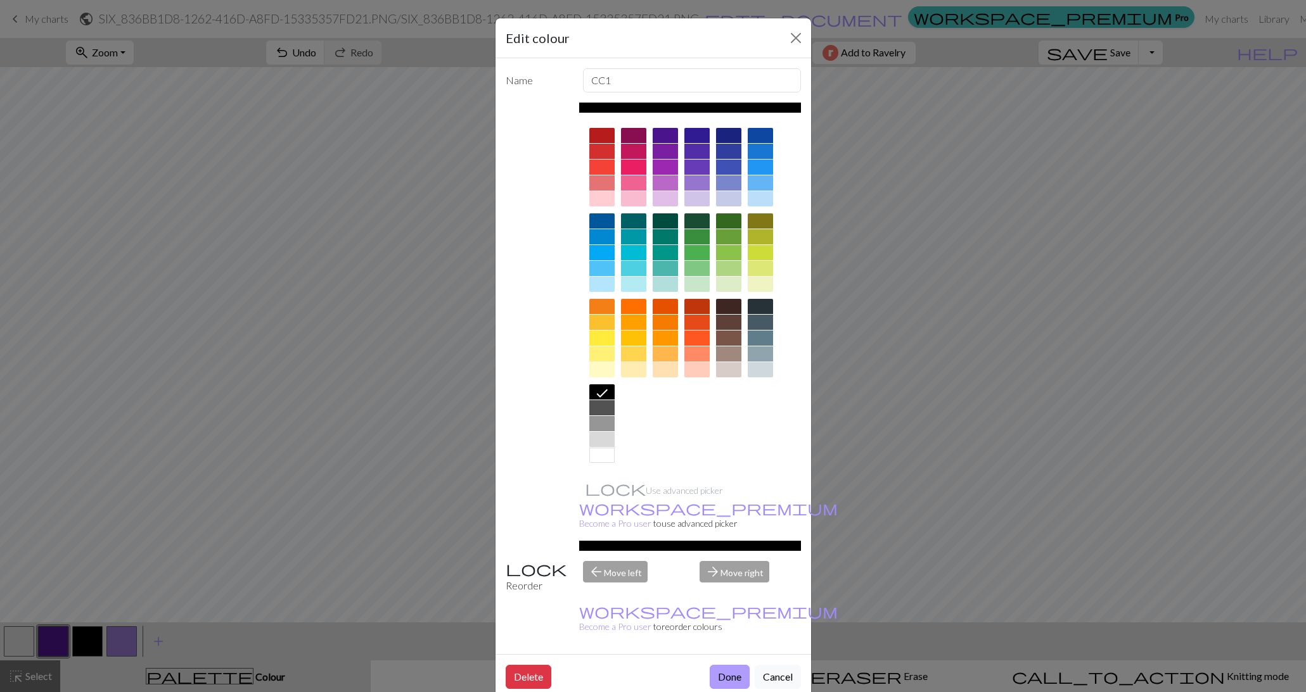
click at [728, 665] on button "Done" at bounding box center [729, 677] width 40 height 24
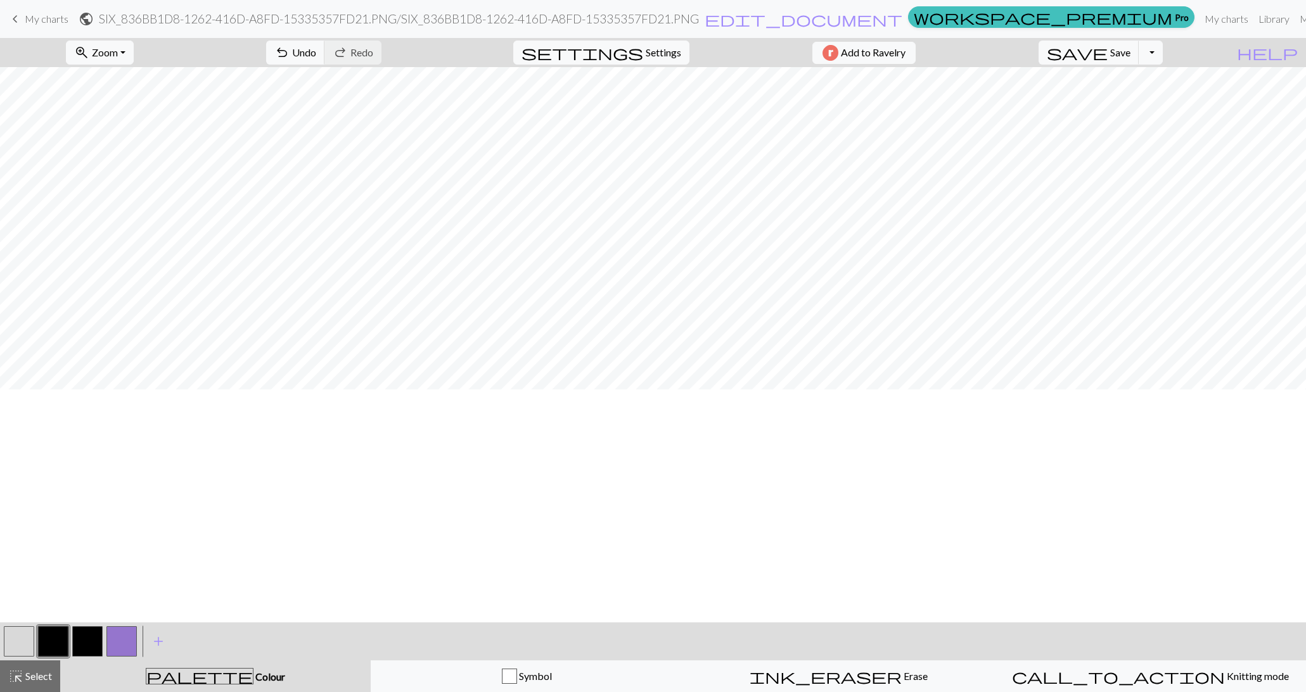
scroll to position [0, 0]
click at [1107, 47] on span "save" at bounding box center [1076, 53] width 61 height 18
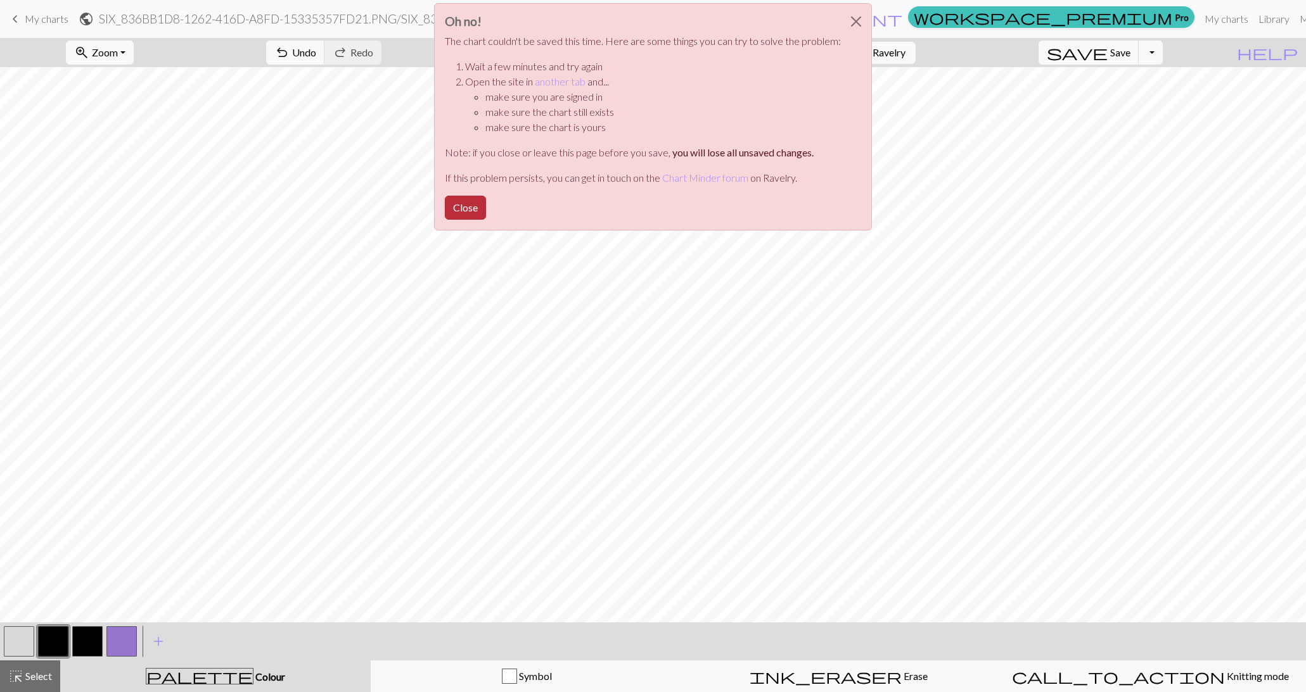
click at [461, 204] on button "Close" at bounding box center [465, 208] width 41 height 24
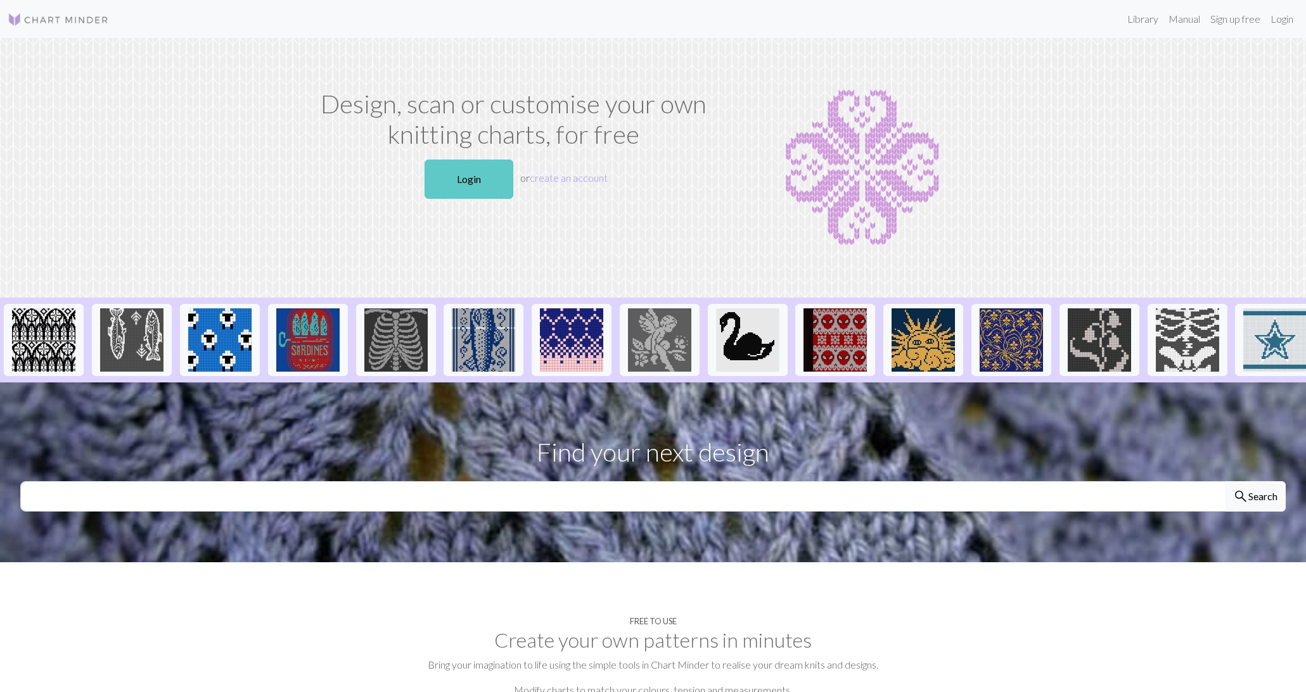
click at [486, 170] on link "Login" at bounding box center [468, 179] width 89 height 39
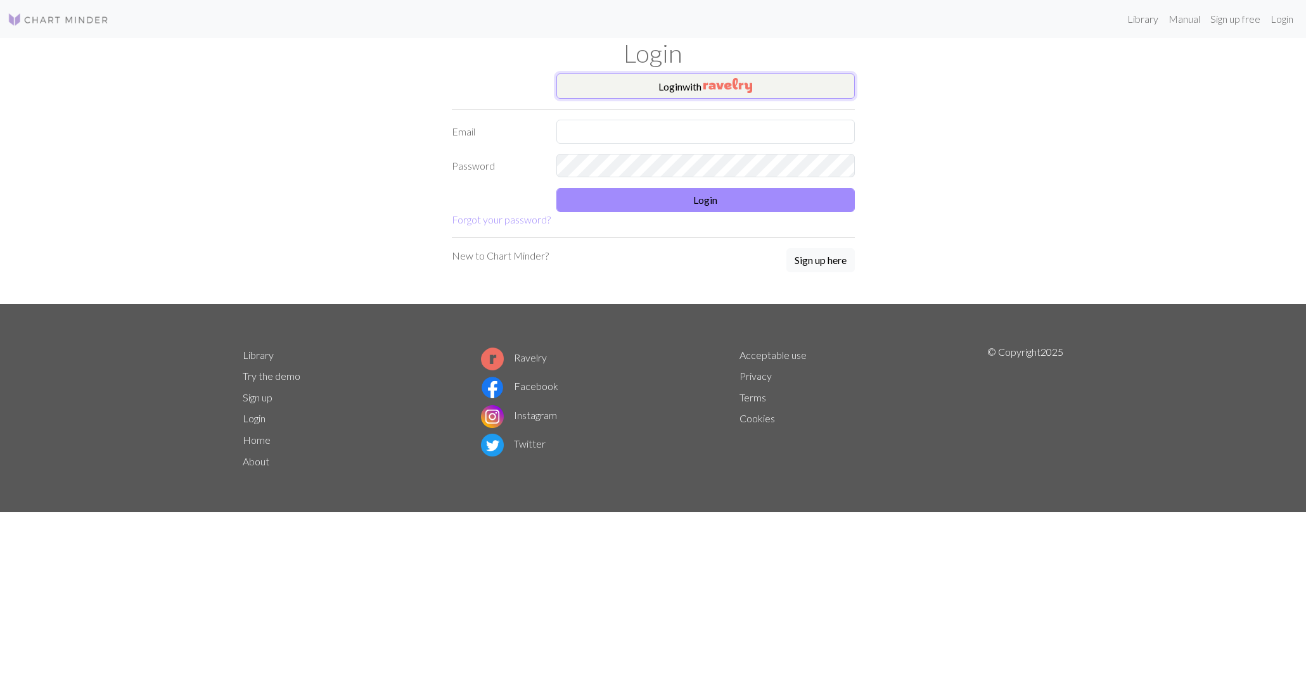
click at [717, 88] on img "button" at bounding box center [727, 85] width 49 height 15
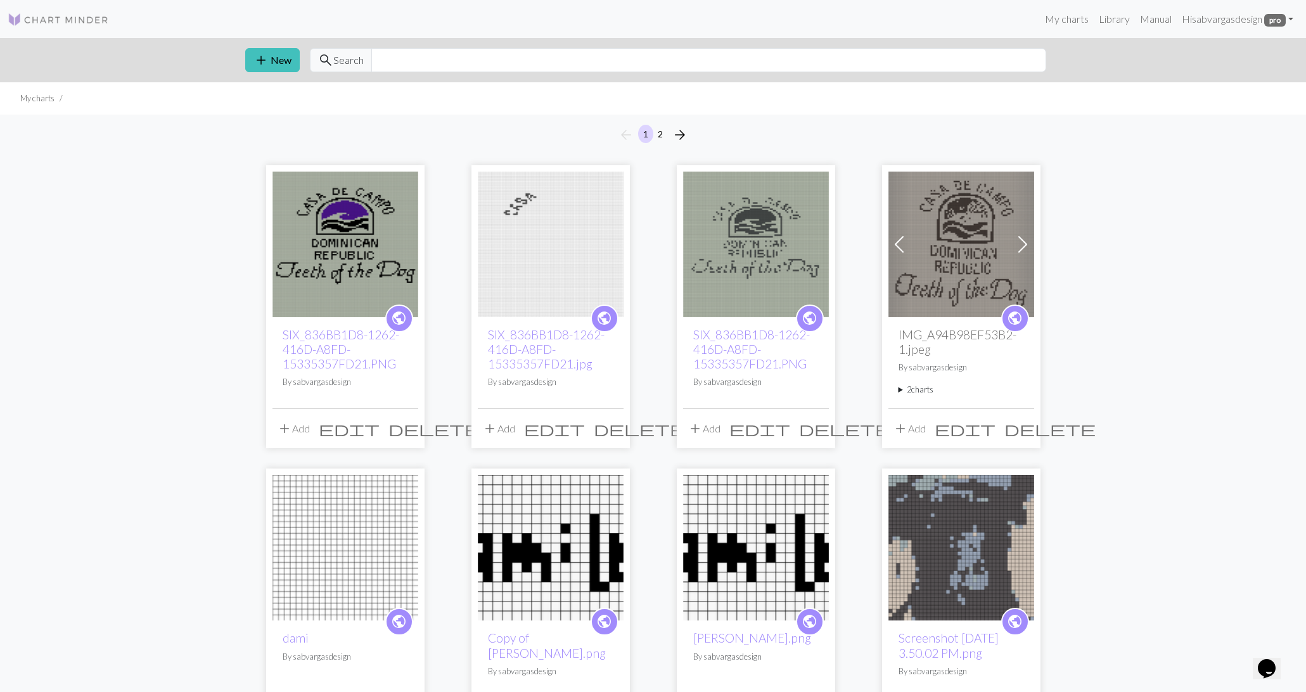
click at [318, 259] on img at bounding box center [345, 245] width 146 height 146
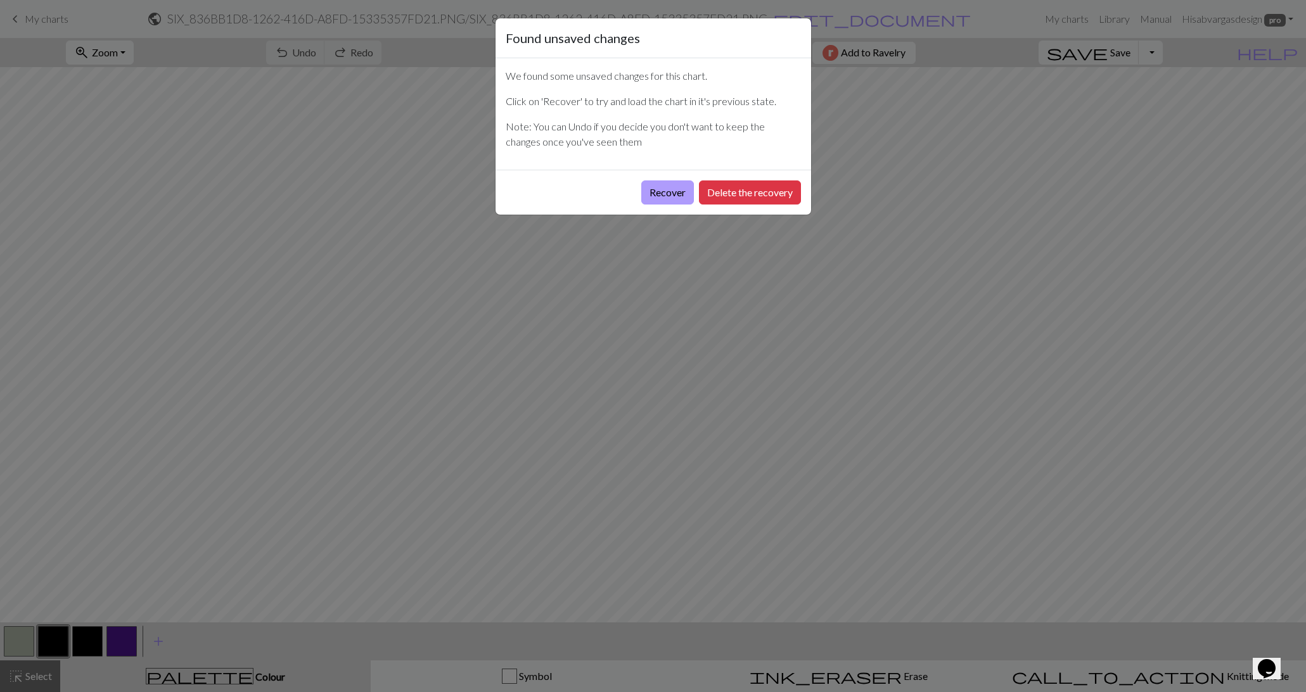
click at [660, 198] on button "Recover" at bounding box center [667, 193] width 53 height 24
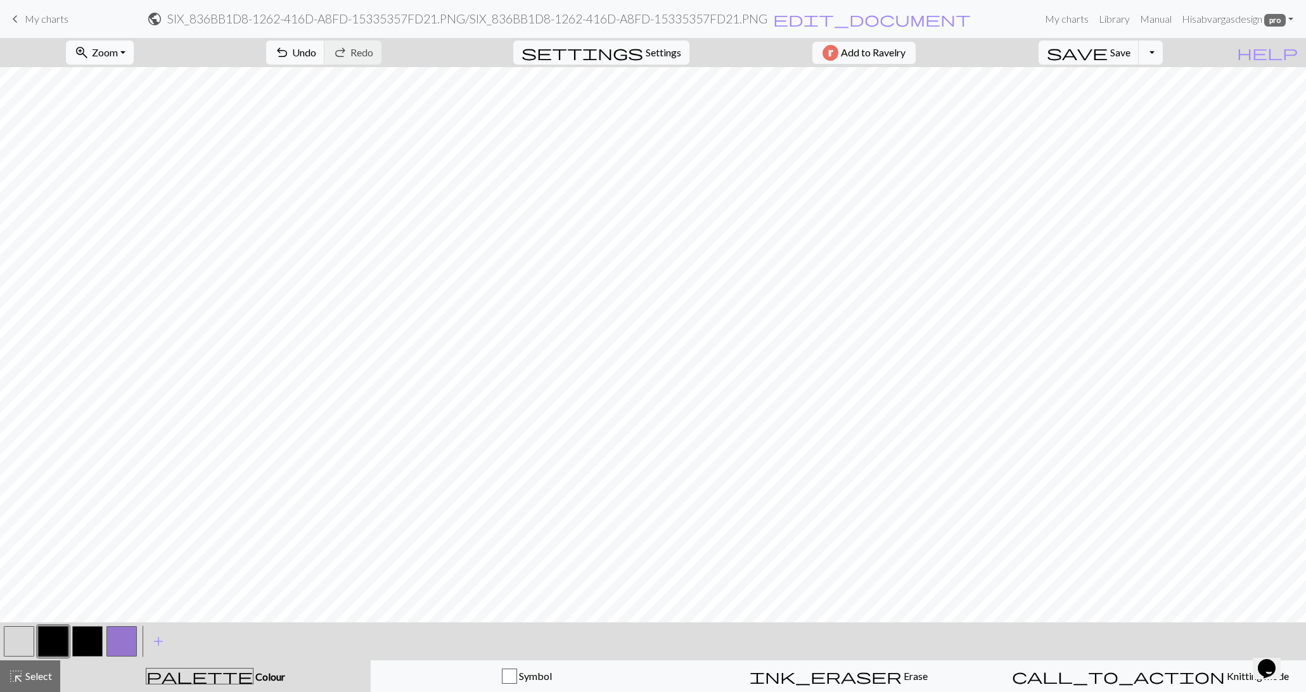
click at [118, 46] on span "Zoom" at bounding box center [105, 52] width 26 height 12
click at [129, 82] on button "Fit all" at bounding box center [117, 80] width 100 height 20
click at [1162, 52] on button "Toggle Dropdown" at bounding box center [1150, 53] width 24 height 24
click at [1138, 99] on button "save_alt Download" at bounding box center [1056, 100] width 209 height 20
click at [1162, 59] on button "Toggle Dropdown" at bounding box center [1150, 53] width 24 height 24
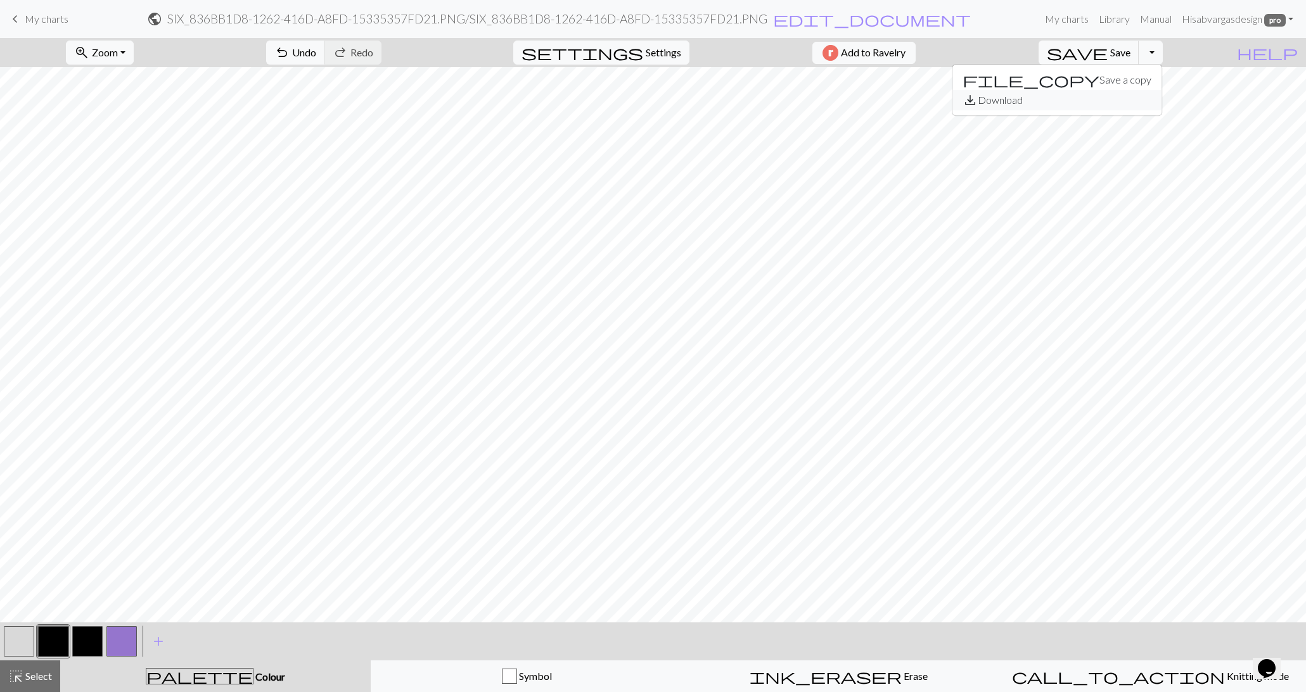
click at [1133, 105] on button "save_alt Download" at bounding box center [1056, 100] width 209 height 20
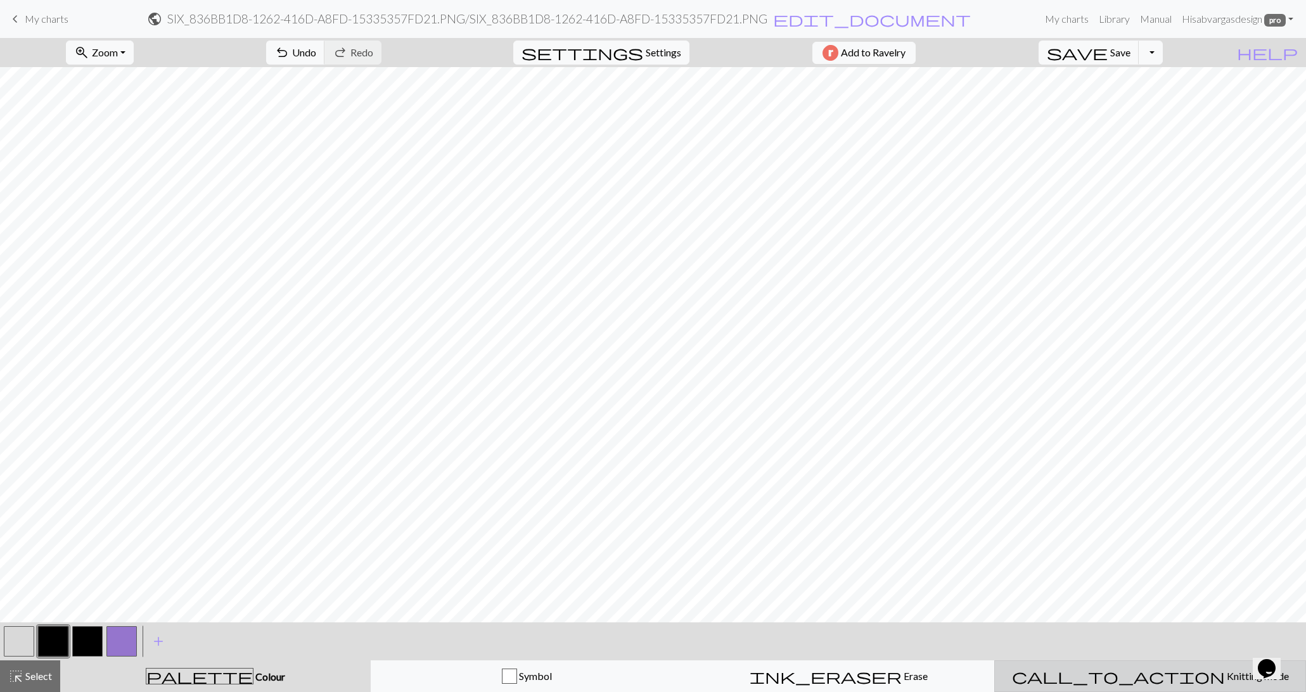
click at [1124, 689] on button "call_to_action Knitting mode Knitting mode" at bounding box center [1150, 677] width 312 height 32
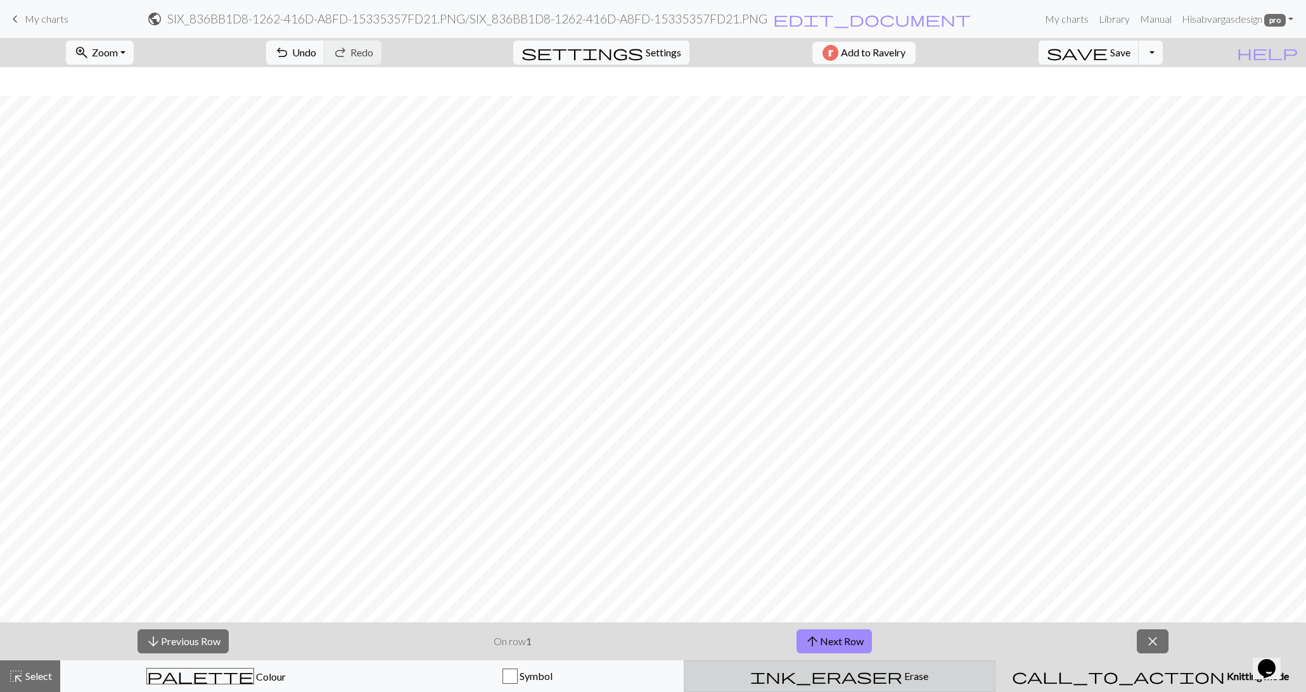
scroll to position [388, 0]
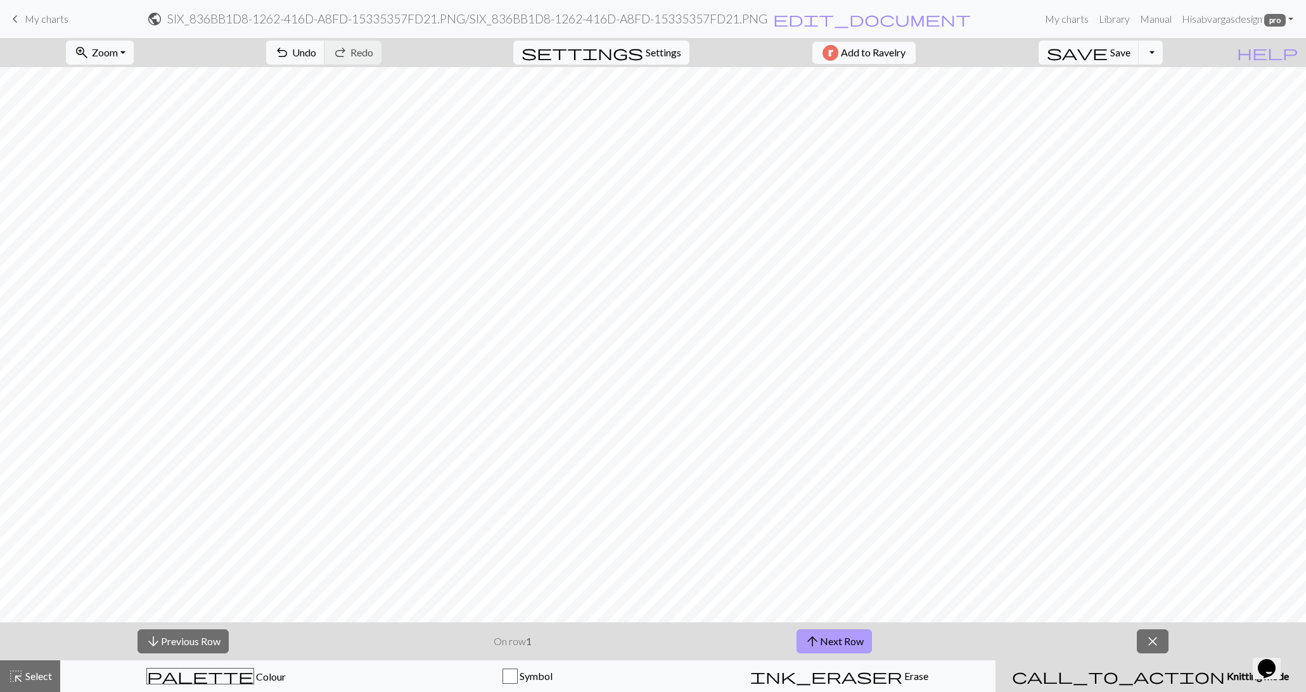
click at [855, 637] on button "arrow_upward Next Row" at bounding box center [833, 642] width 75 height 24
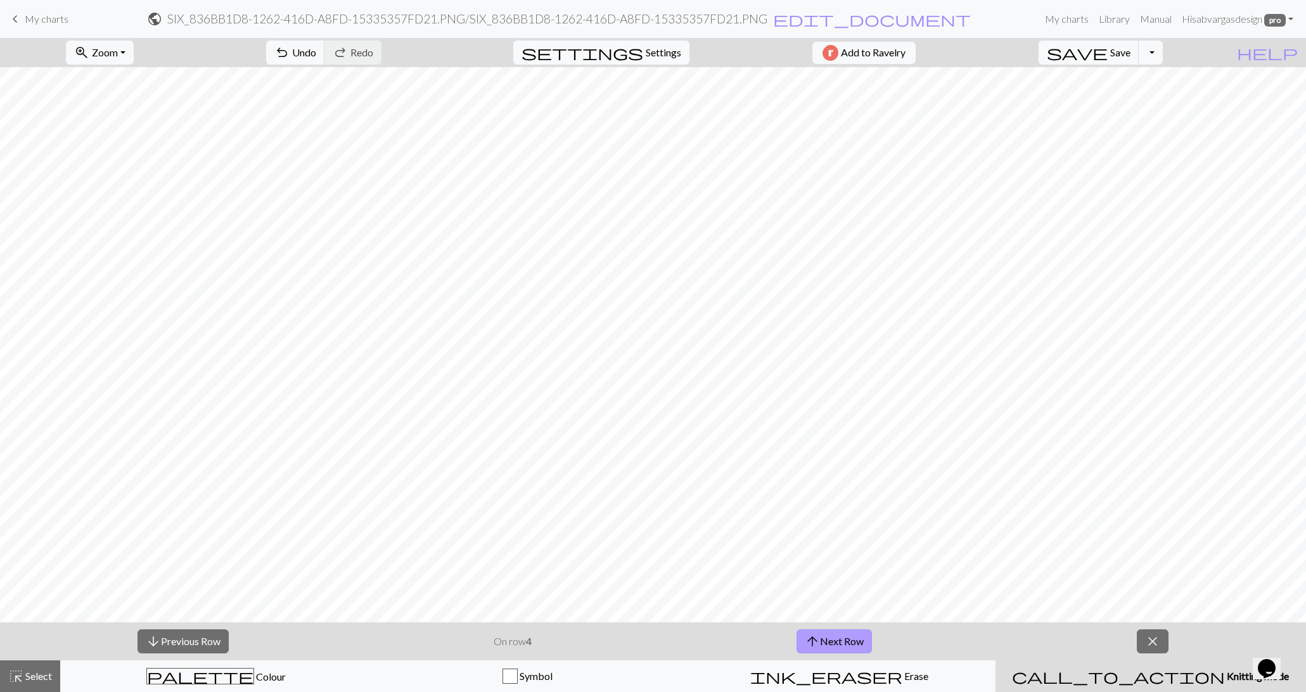
click at [855, 637] on button "arrow_upward Next Row" at bounding box center [833, 642] width 75 height 24
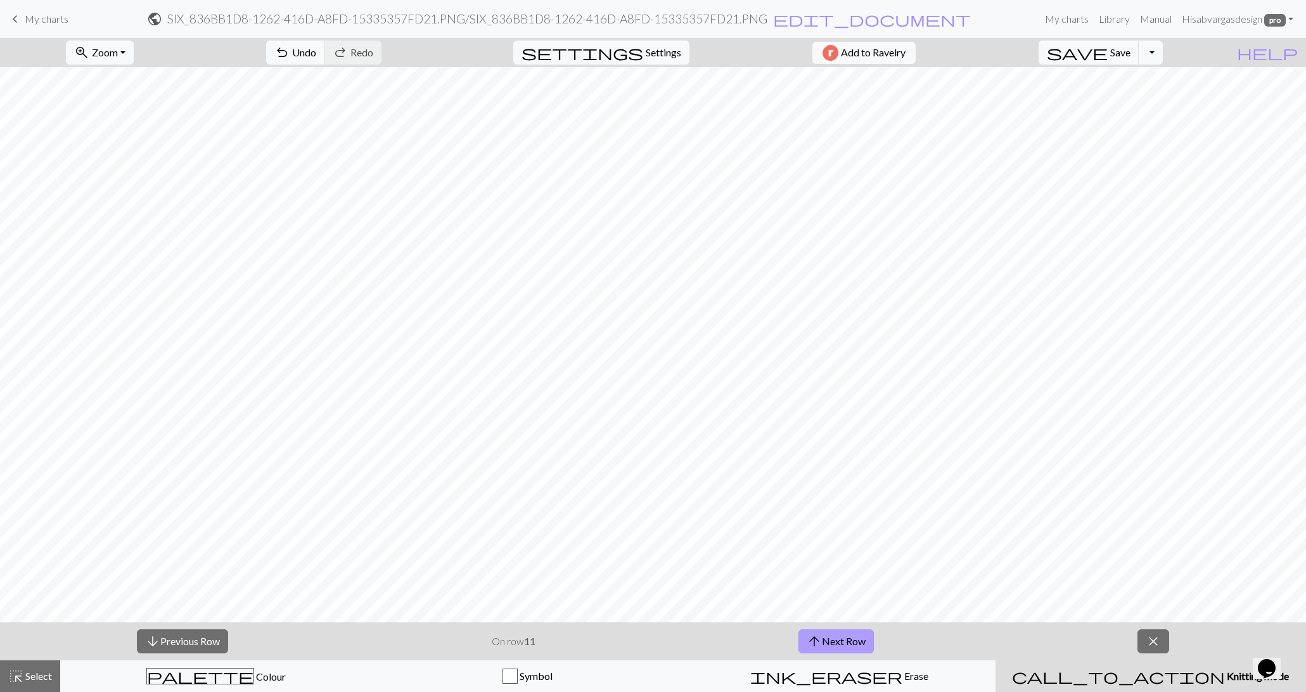
click at [855, 637] on button "arrow_upward Next Row" at bounding box center [835, 642] width 75 height 24
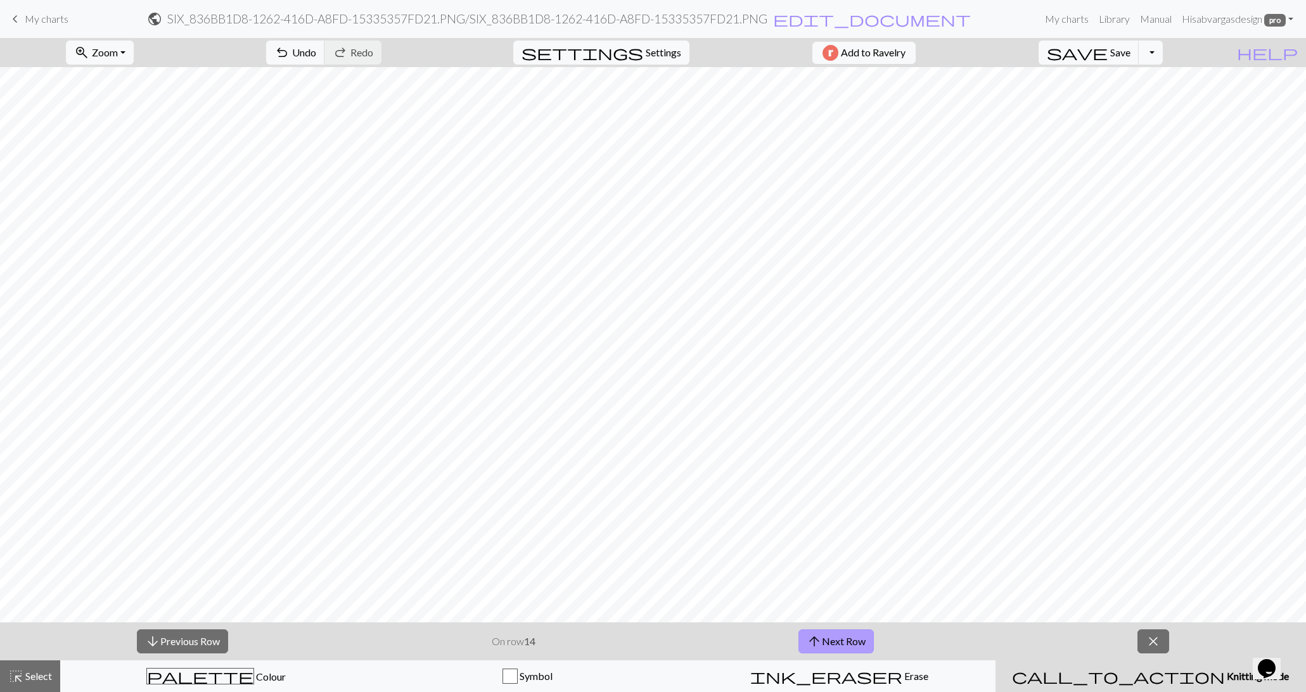
click at [855, 637] on button "arrow_upward Next Row" at bounding box center [835, 642] width 75 height 24
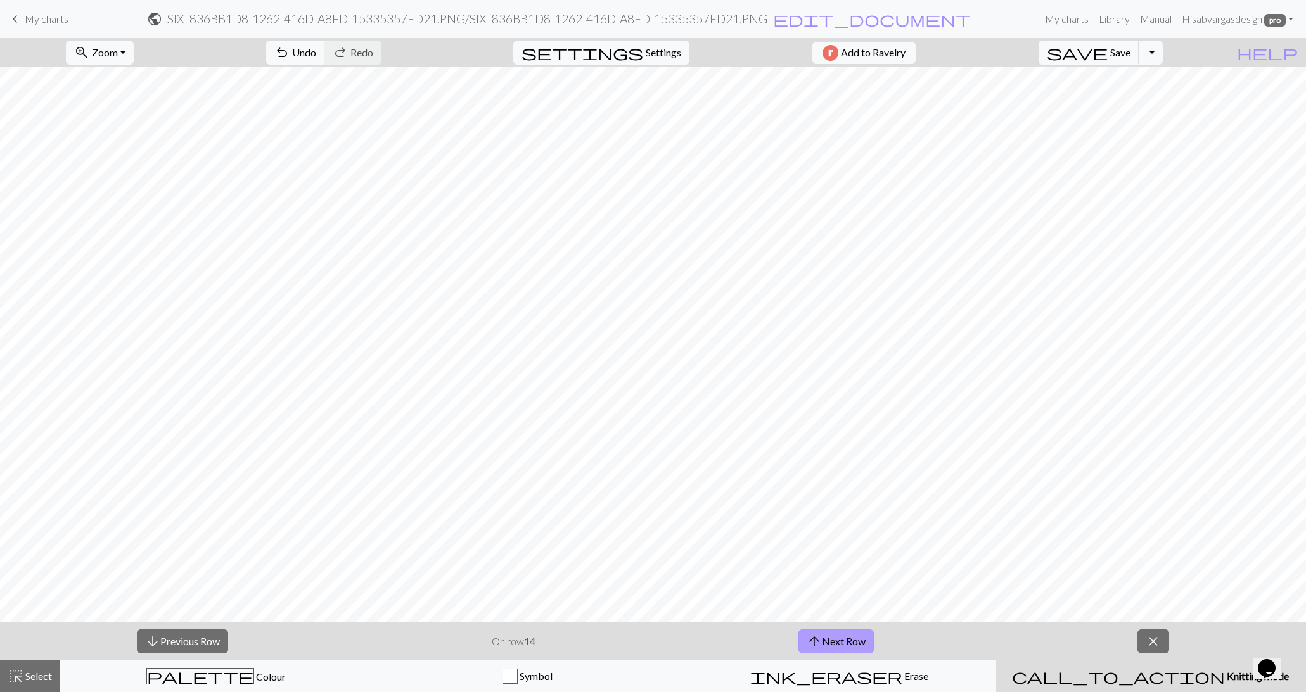
click at [855, 637] on button "arrow_upward Next Row" at bounding box center [835, 642] width 75 height 24
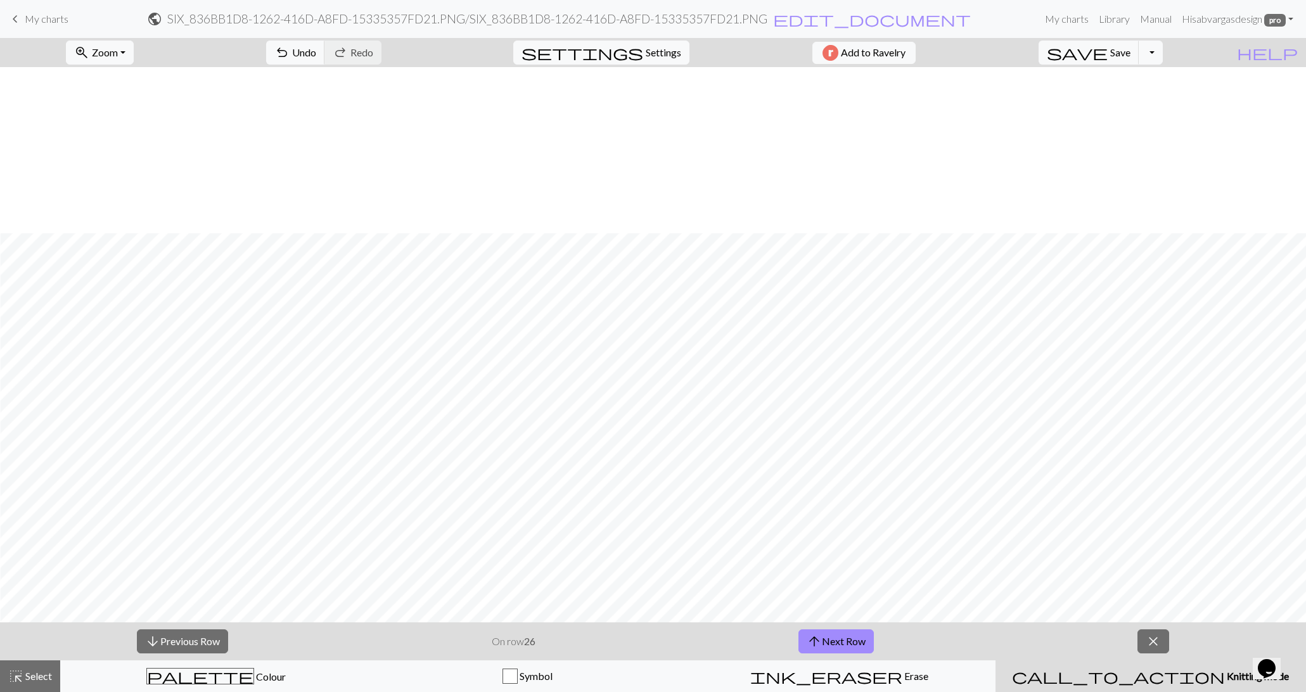
scroll to position [1211, 401]
click at [634, 46] on span "settings" at bounding box center [582, 53] width 122 height 18
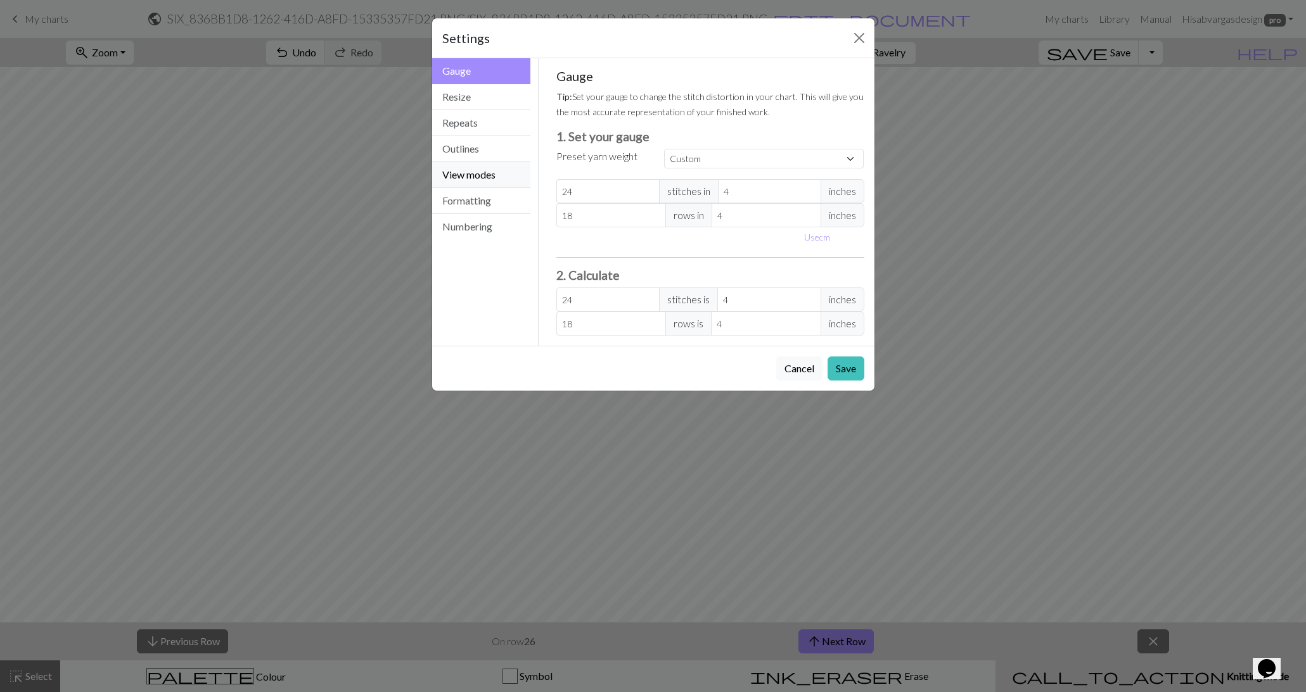
click at [473, 186] on button "View modes" at bounding box center [481, 175] width 99 height 26
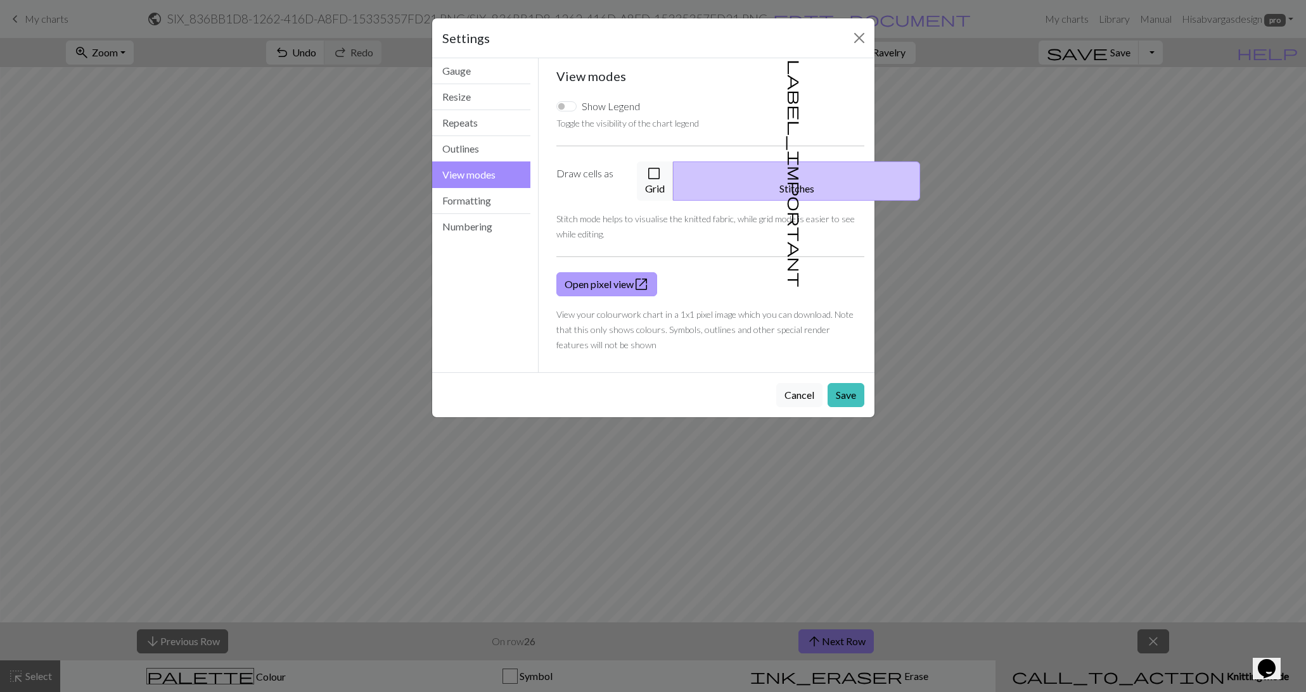
click at [609, 274] on link "Open pixel view open_in_new" at bounding box center [606, 284] width 101 height 24
click at [484, 148] on button "Outlines" at bounding box center [481, 149] width 99 height 26
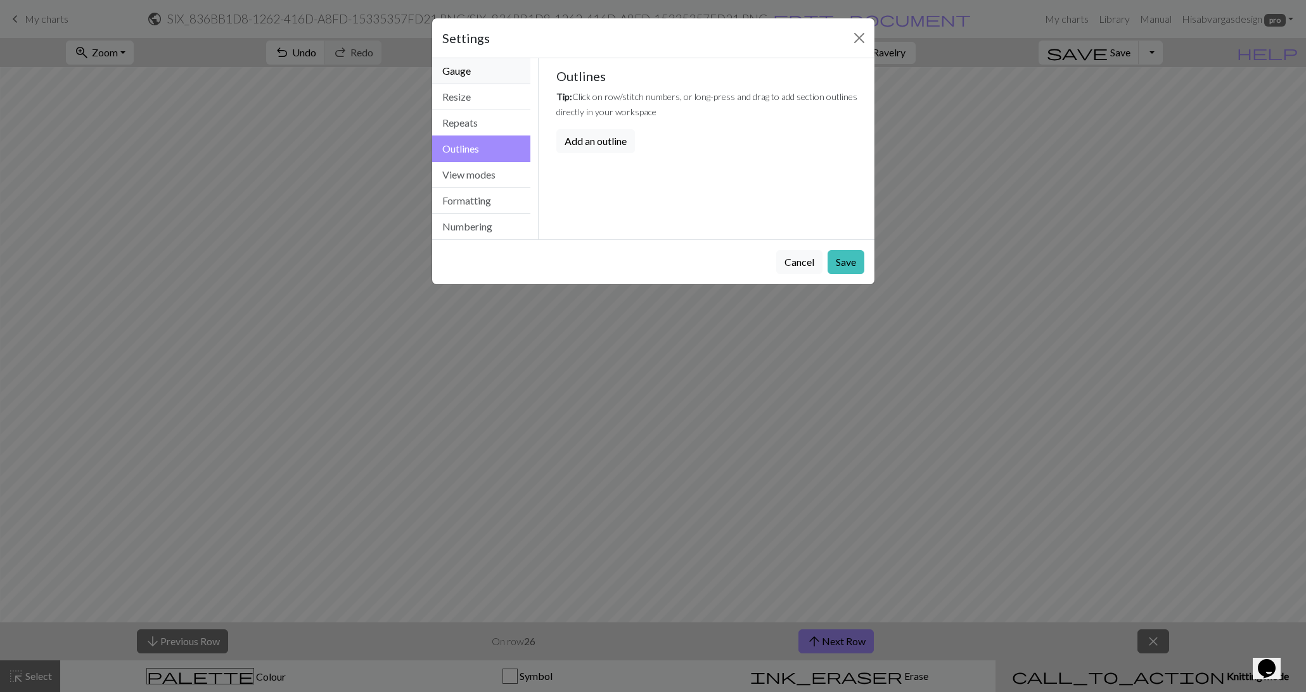
click at [472, 71] on button "Gauge" at bounding box center [481, 71] width 99 height 26
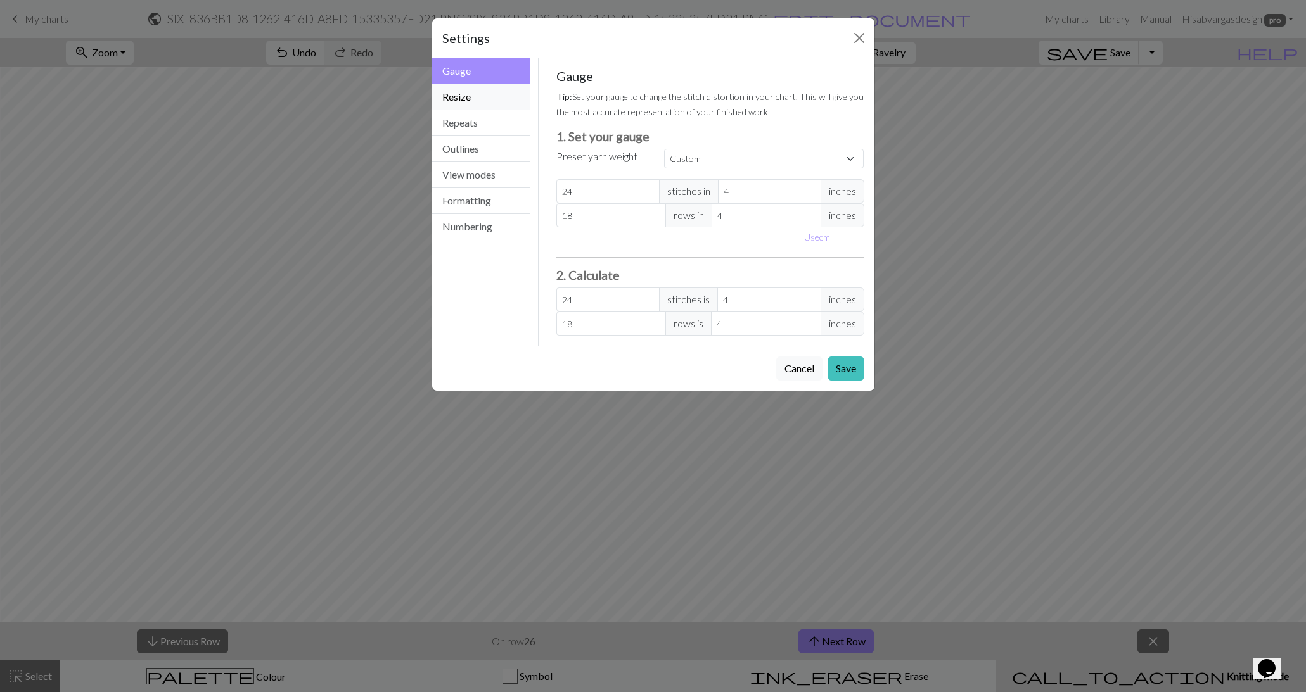
click at [477, 92] on button "Resize" at bounding box center [481, 97] width 99 height 26
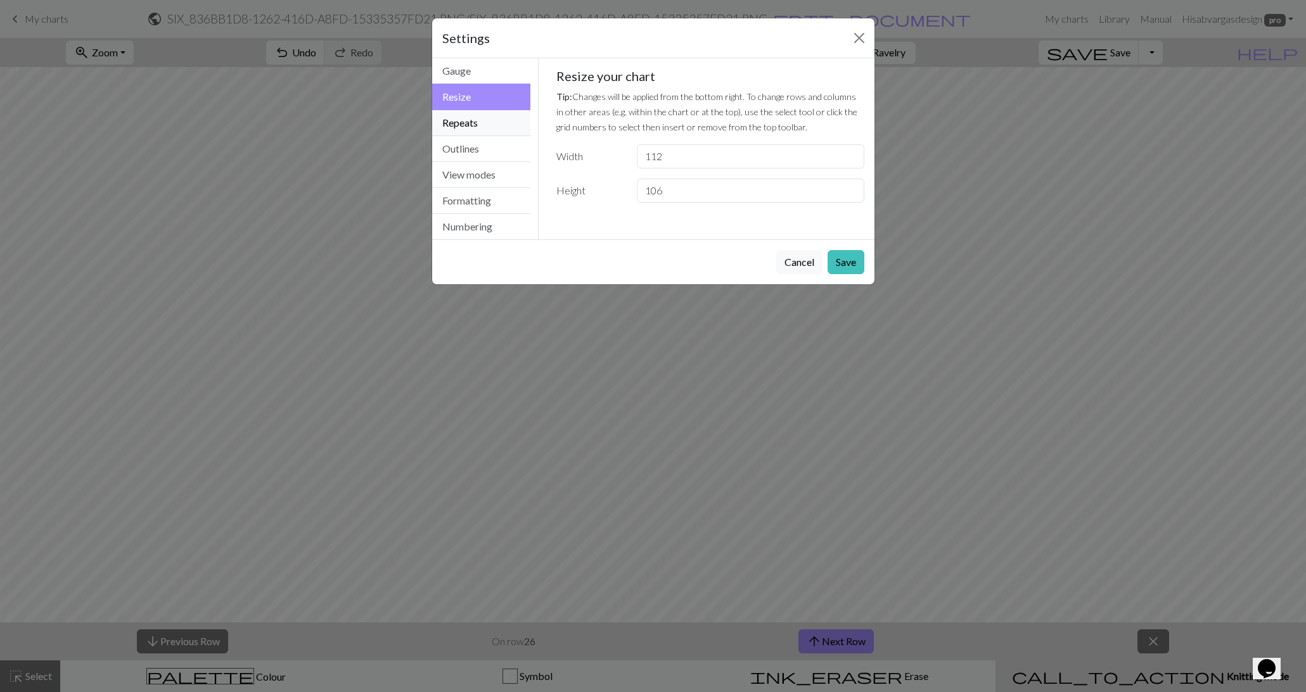
click at [476, 122] on button "Repeats" at bounding box center [481, 123] width 99 height 26
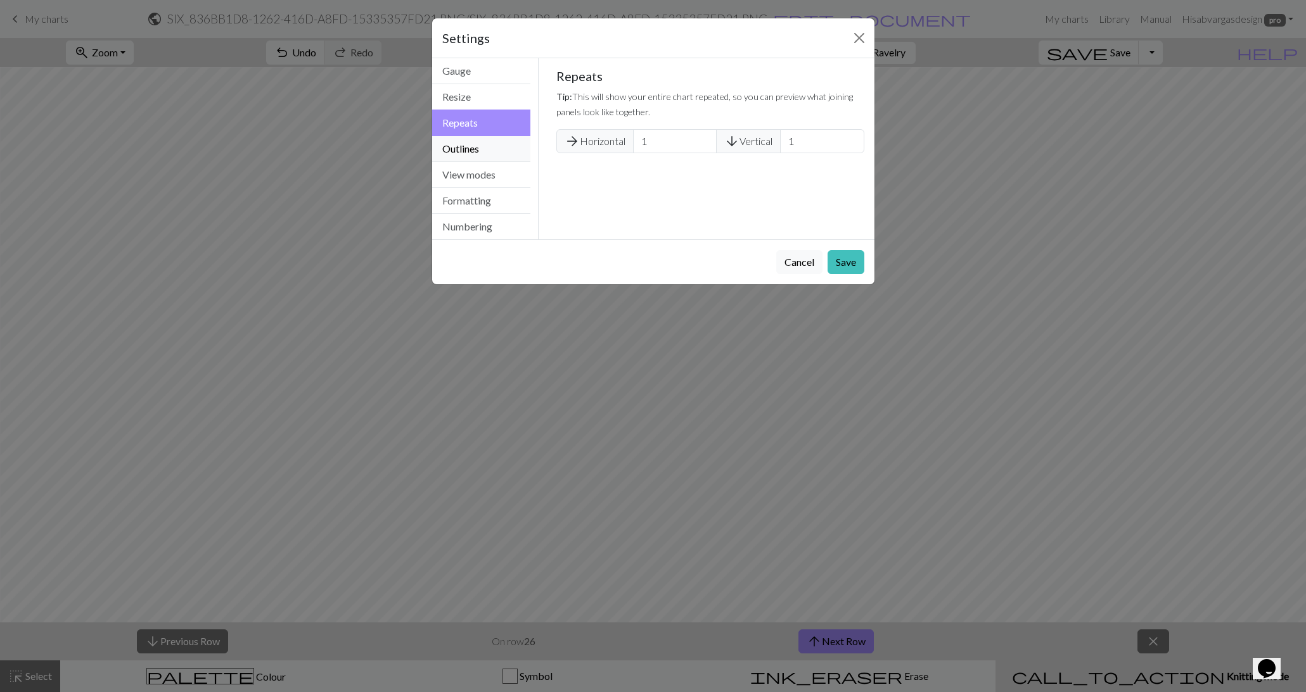
click at [478, 145] on button "Outlines" at bounding box center [481, 149] width 99 height 26
click at [478, 172] on button "View modes" at bounding box center [481, 175] width 99 height 26
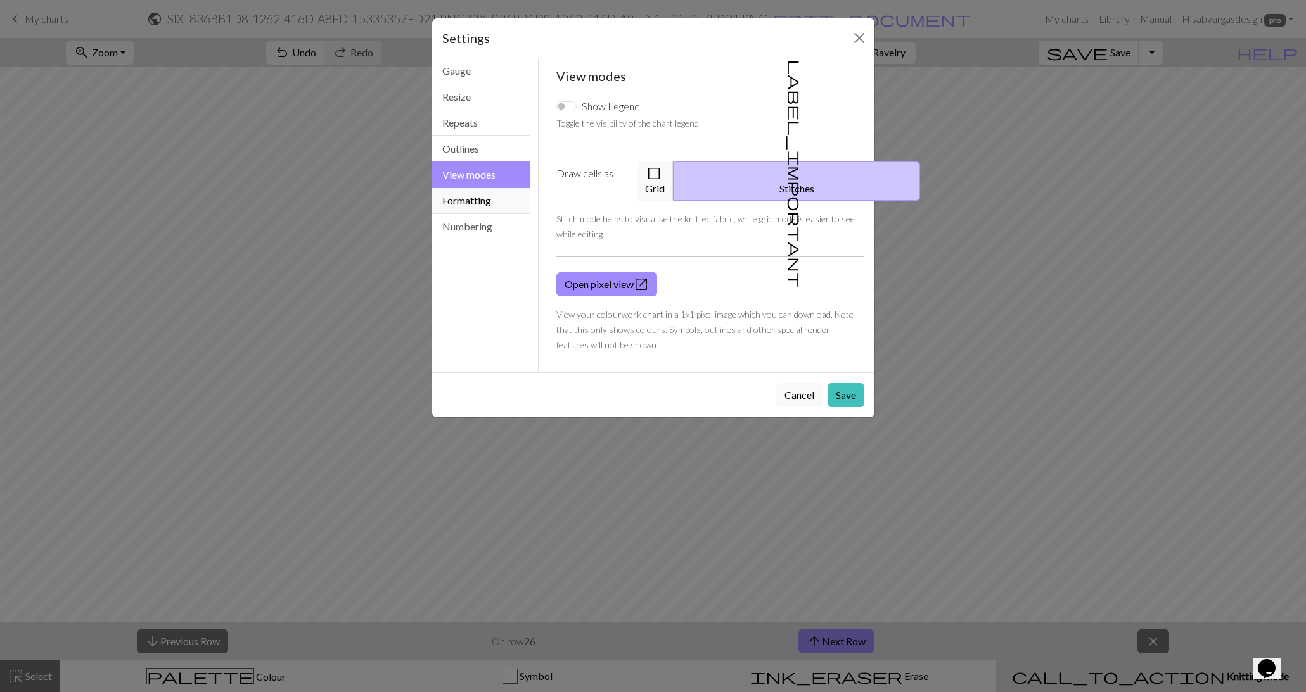
click at [483, 197] on button "Formatting" at bounding box center [481, 201] width 99 height 26
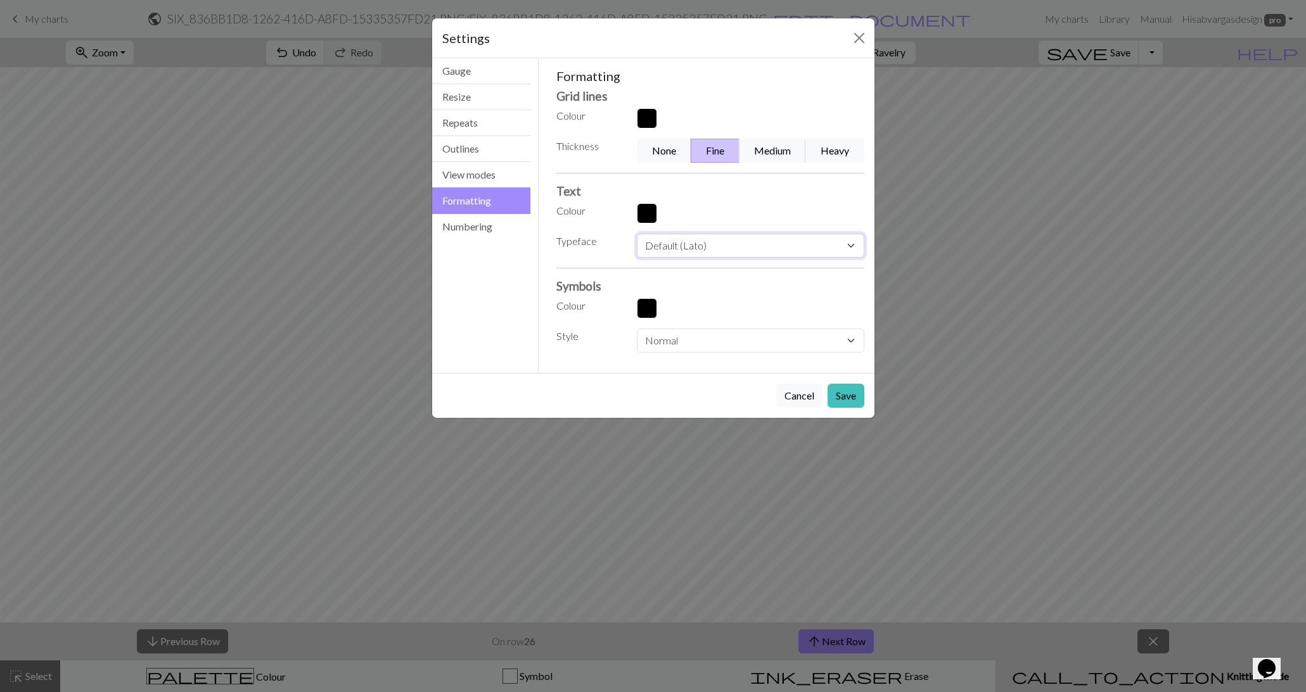
click at [676, 246] on select "Default (Lato) [PERSON_NAME] Times new roman Times Courier new Courier Verdana …" at bounding box center [750, 246] width 227 height 24
click at [454, 219] on button "Numbering" at bounding box center [481, 226] width 99 height 25
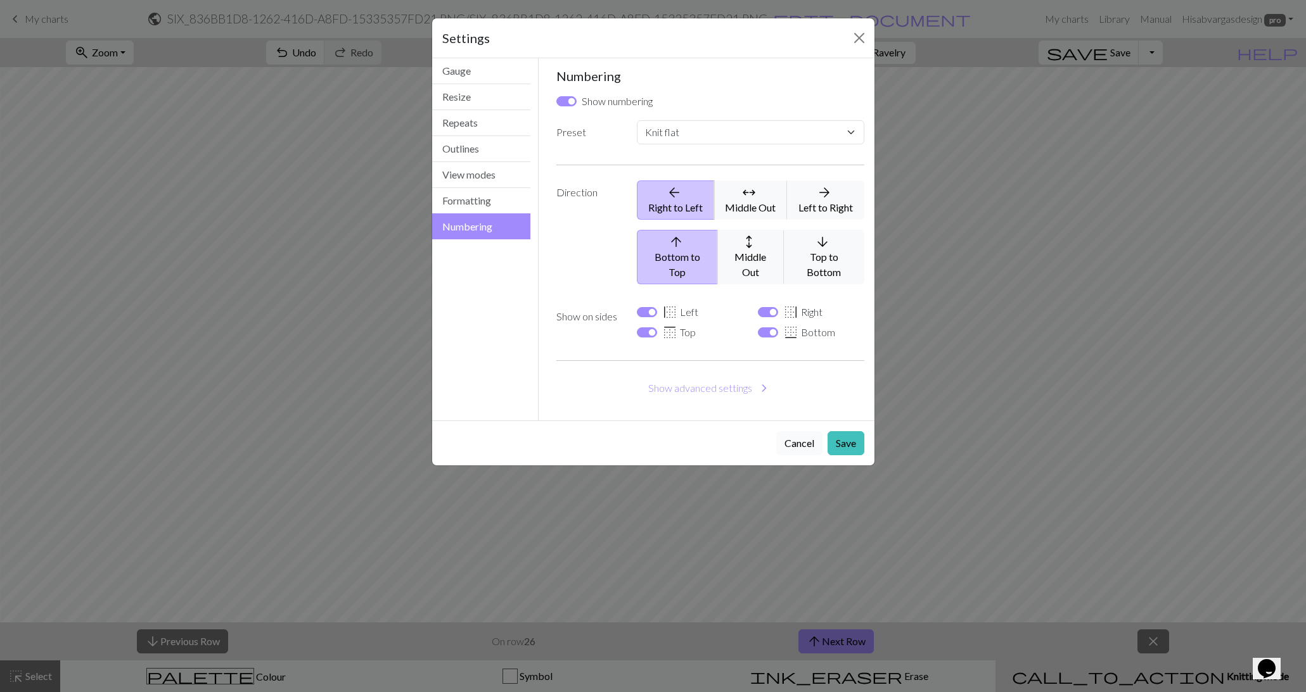
click at [804, 431] on button "Cancel" at bounding box center [799, 443] width 46 height 24
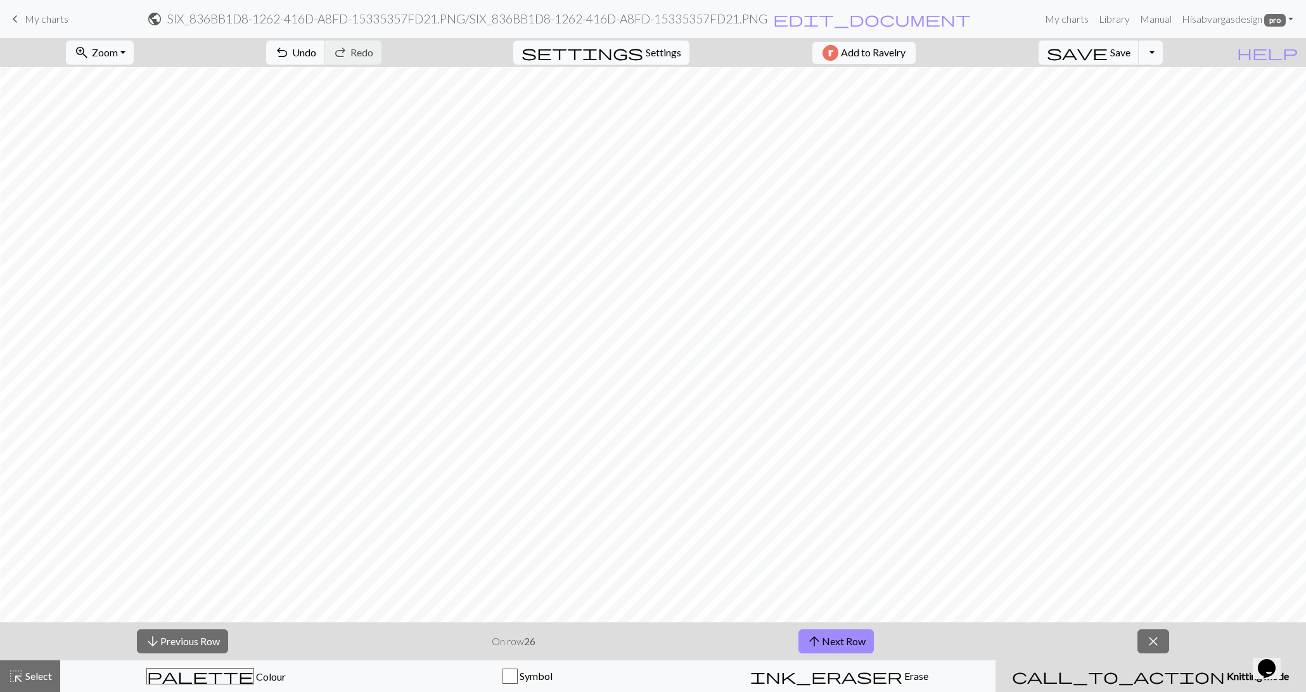
click at [649, 56] on span "Settings" at bounding box center [662, 52] width 35 height 15
select select "flat"
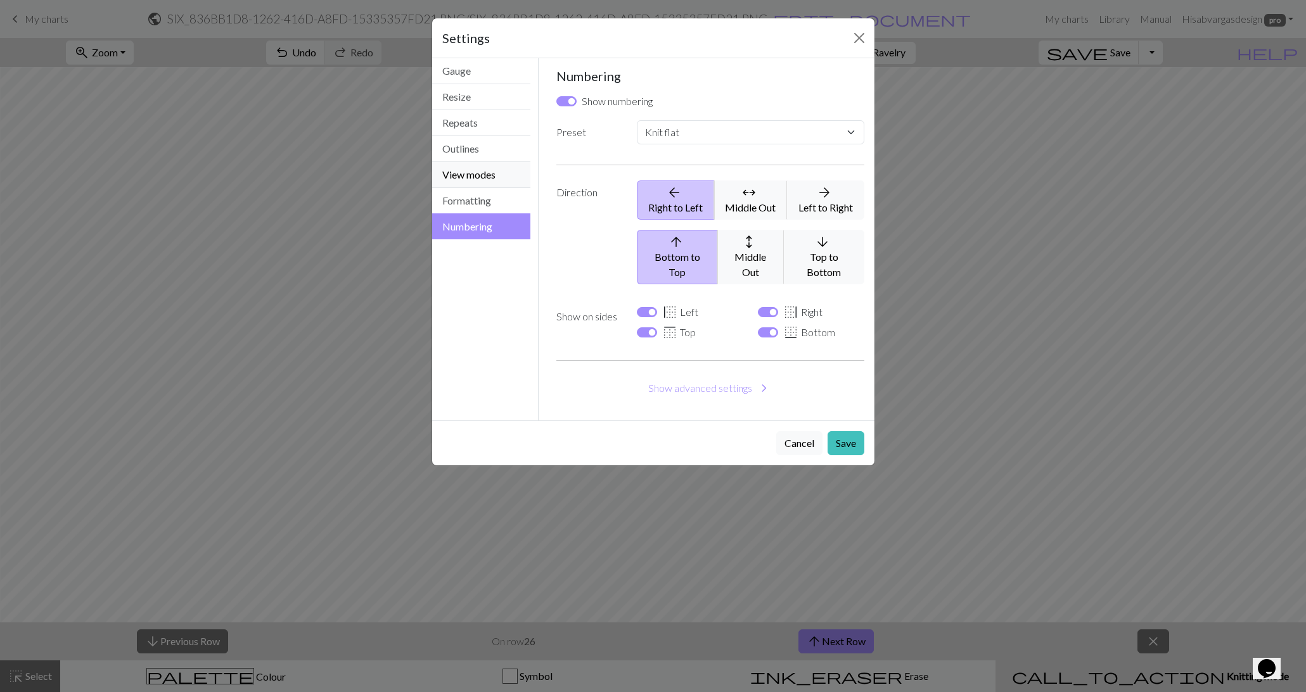
click at [494, 171] on button "View modes" at bounding box center [481, 175] width 99 height 26
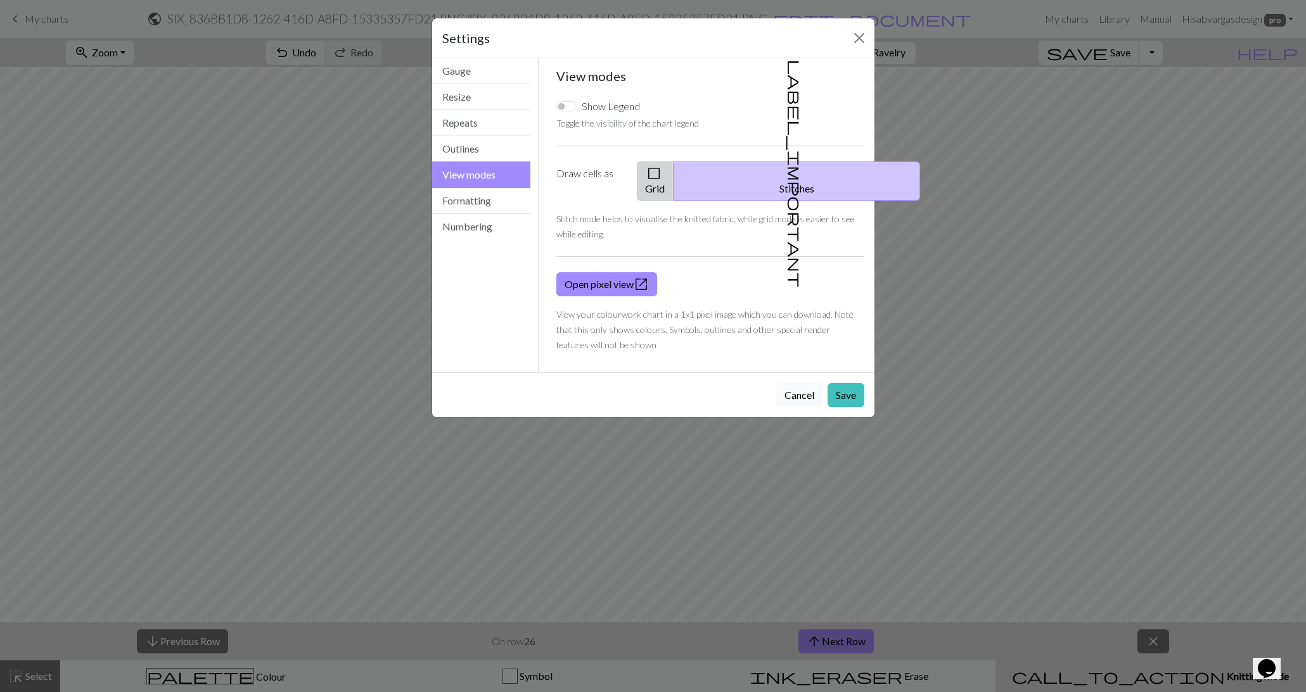
click at [673, 169] on button "check_box_outline_blank Grid" at bounding box center [655, 181] width 37 height 39
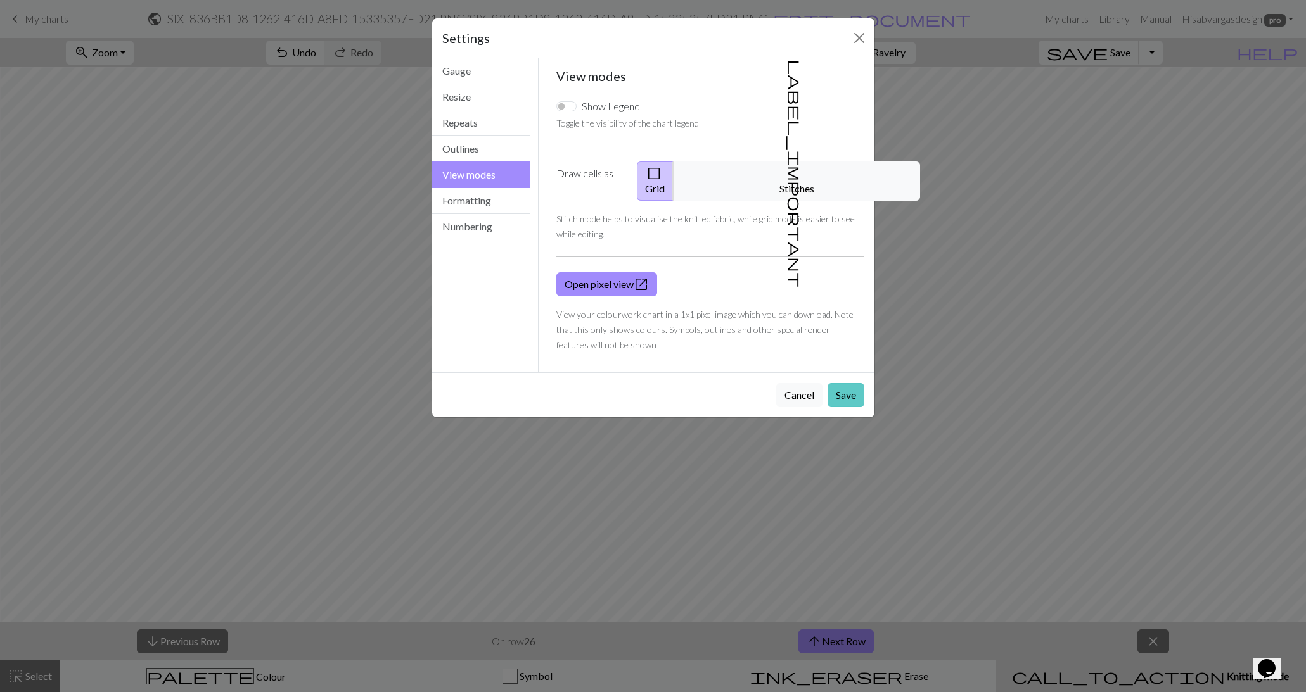
click at [846, 383] on button "Save" at bounding box center [845, 395] width 37 height 24
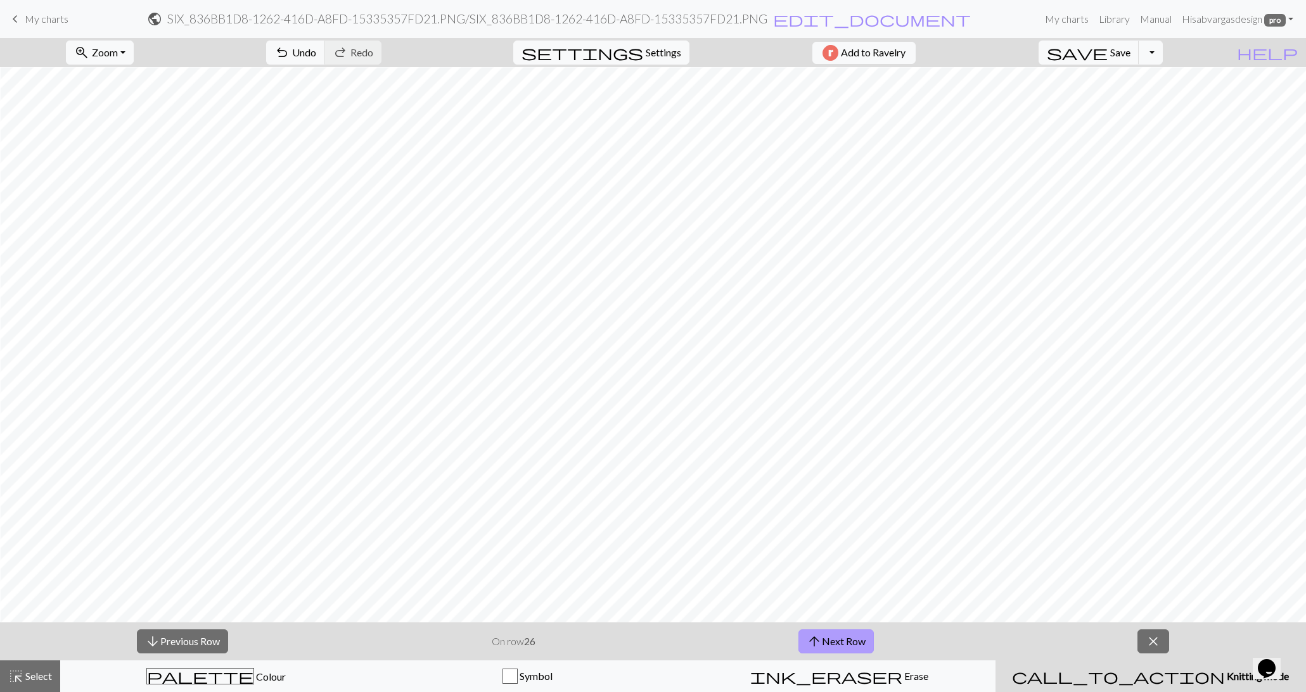
click at [820, 638] on span "arrow_upward" at bounding box center [813, 642] width 15 height 18
click at [858, 639] on button "arrow_upward Next Row" at bounding box center [835, 642] width 75 height 24
click at [840, 636] on button "arrow_upward Next Row" at bounding box center [835, 642] width 75 height 24
click at [847, 641] on button "arrow_upward Next Row" at bounding box center [835, 642] width 75 height 24
click at [861, 645] on button "arrow_upward Next Row" at bounding box center [835, 642] width 75 height 24
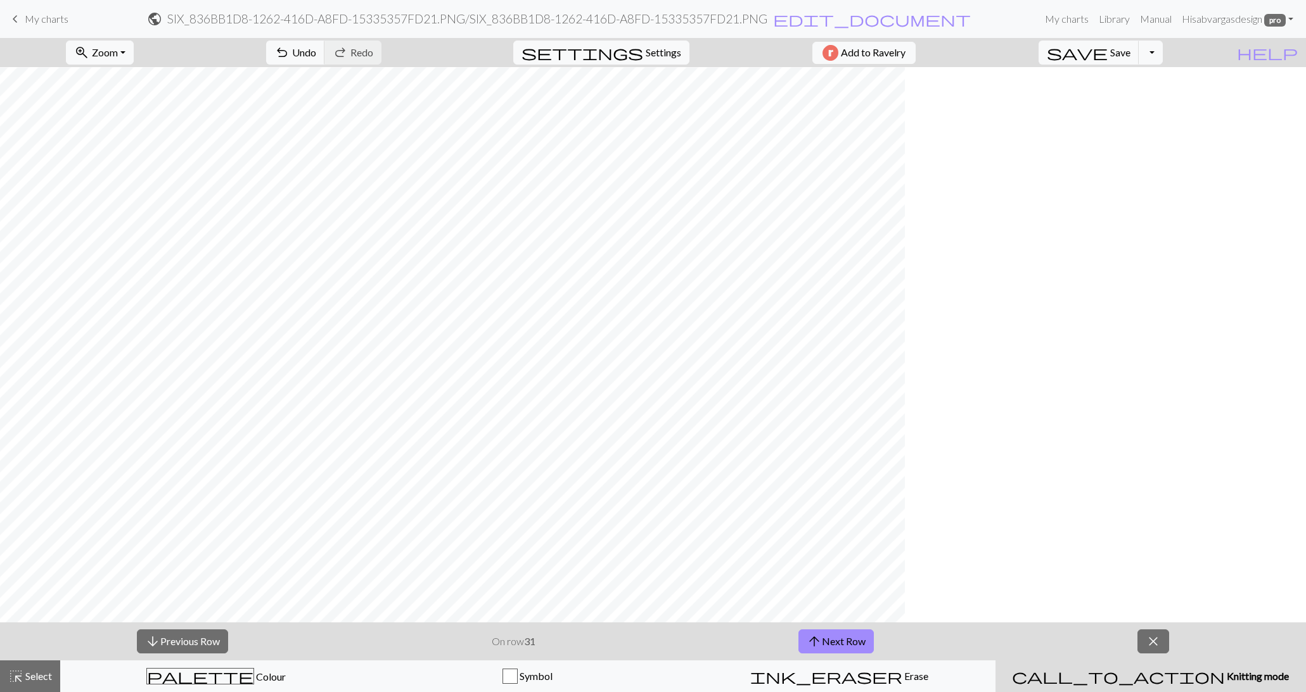
scroll to position [1211, 0]
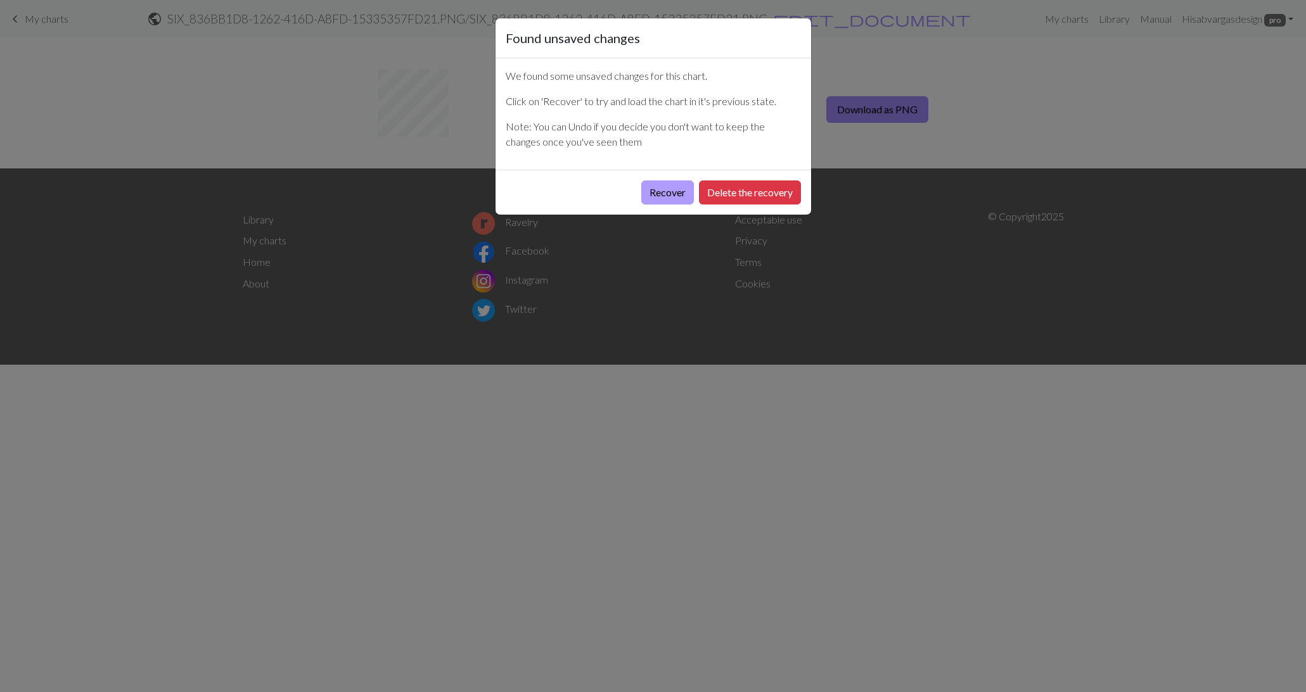
click at [666, 196] on button "Recover" at bounding box center [667, 193] width 53 height 24
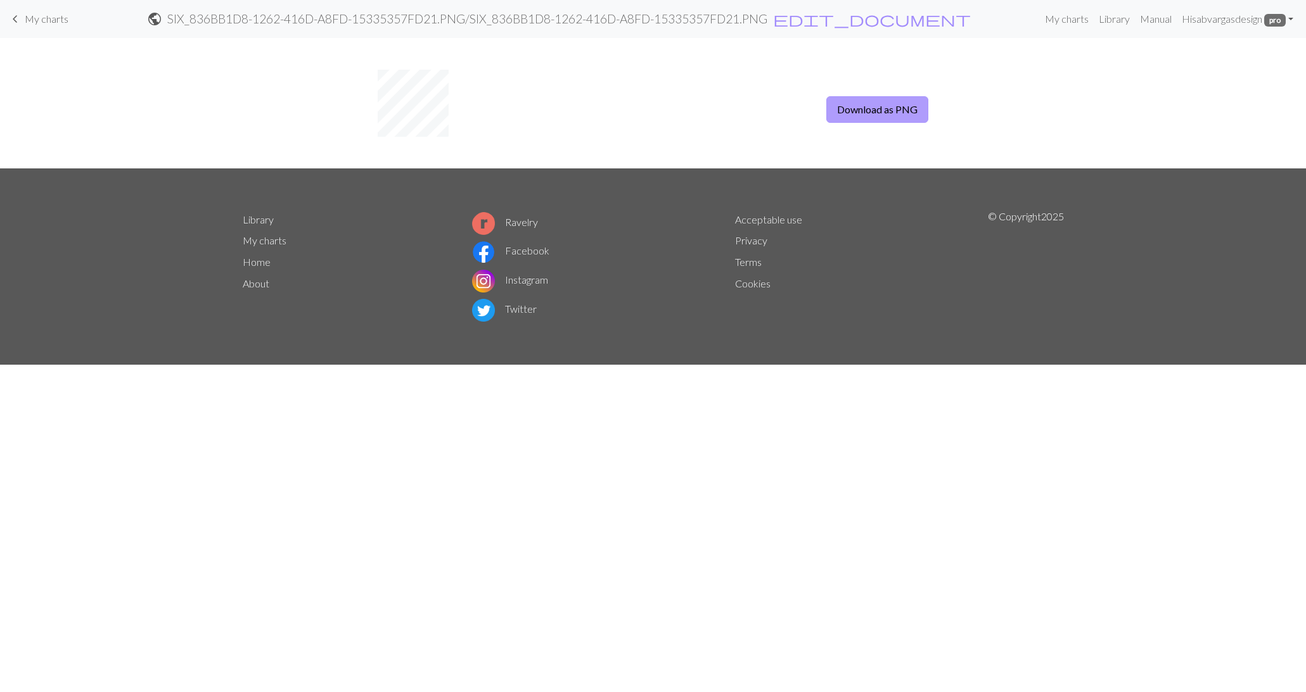
click at [880, 103] on button "Download as PNG" at bounding box center [877, 109] width 102 height 27
